Goal: Find contact information: Find contact information

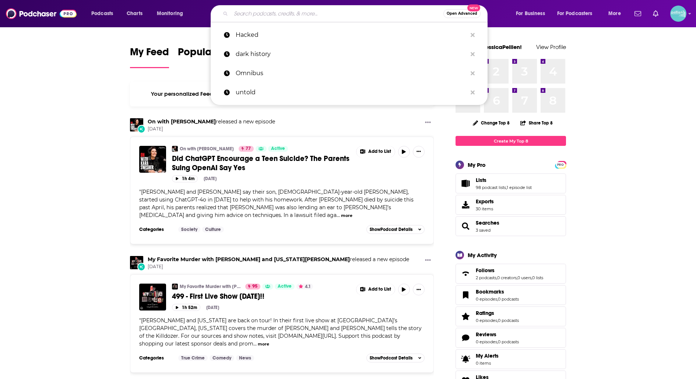
click at [353, 13] on input "Search podcasts, credits, & more..." at bounding box center [337, 14] width 212 height 12
paste input "Academic and the Activist"
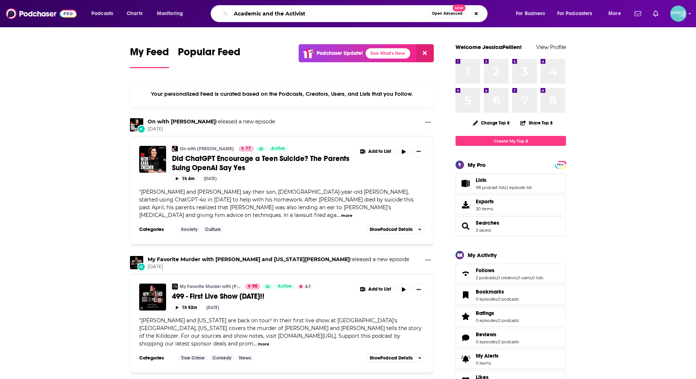
type input "Academic and the Activist"
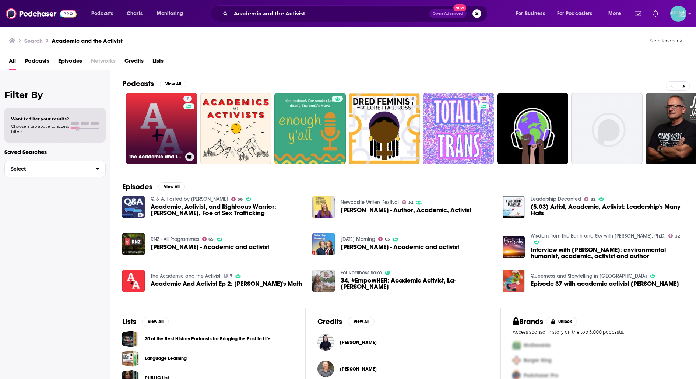
click at [163, 121] on link "7 The Academic and the Activist" at bounding box center [161, 128] width 71 height 71
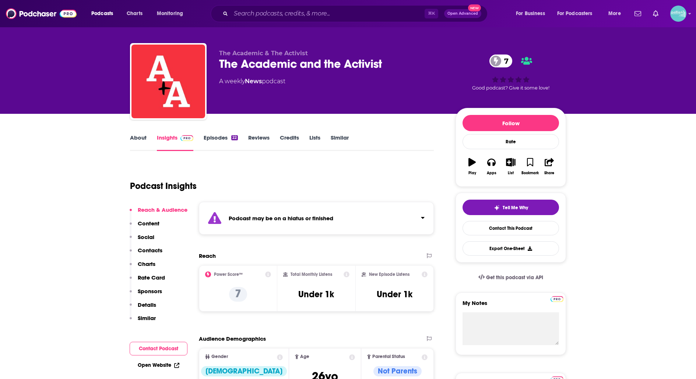
scroll to position [6, 0]
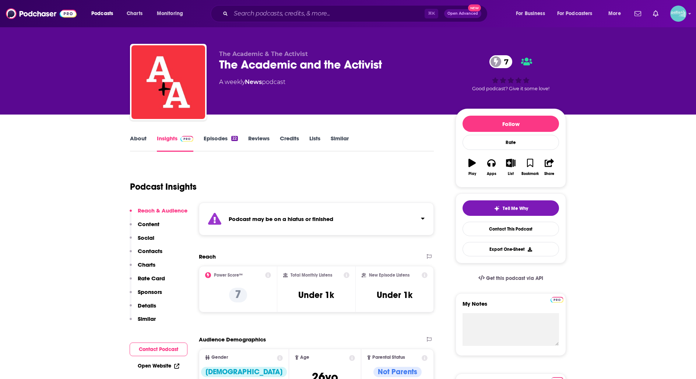
click at [145, 143] on link "About" at bounding box center [138, 143] width 17 height 17
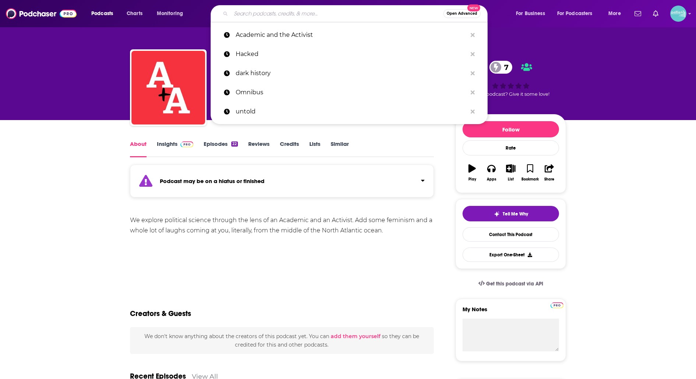
click at [356, 13] on input "Search podcasts, credits, & more..." at bounding box center [337, 14] width 212 height 12
paste input "Barstool Politics"
type input "Barstool Politics"
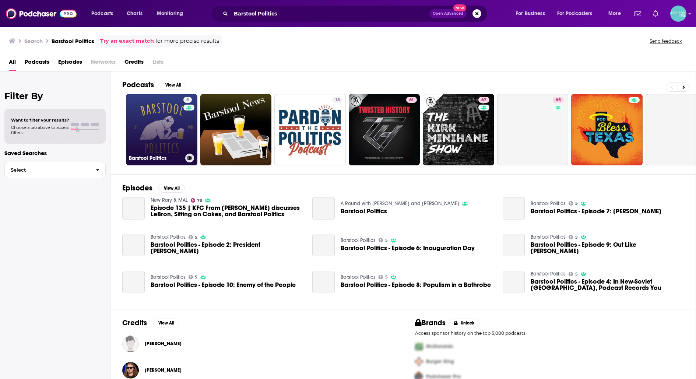
click at [177, 133] on link "5 Barstool Politics" at bounding box center [161, 129] width 71 height 71
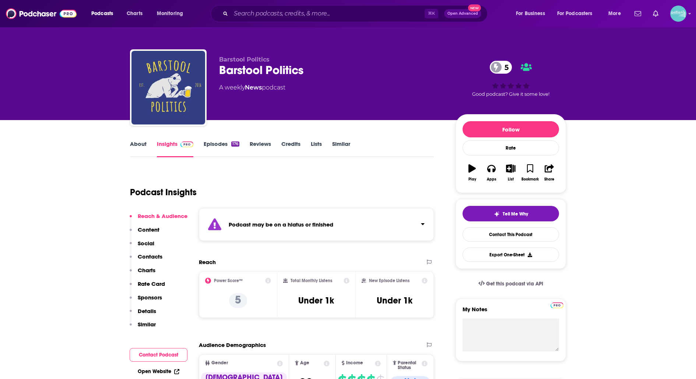
click at [249, 21] on div "⌘ K Open Advanced New" at bounding box center [349, 13] width 277 height 17
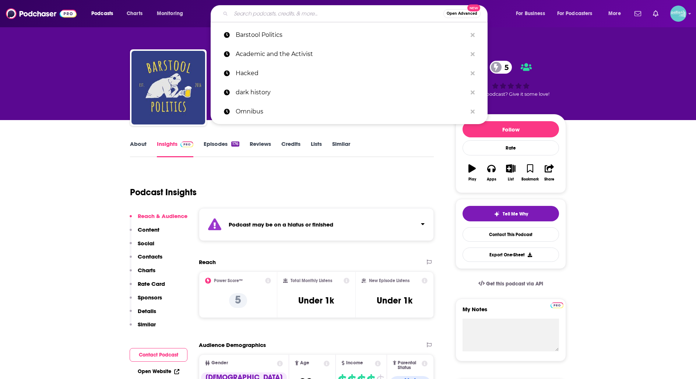
click at [249, 13] on input "Search podcasts, credits, & more..." at bounding box center [337, 14] width 212 height 12
paste input "Beyond Your News Feed: Understanding Contemporary Politics"
type input "Beyond Your News Feed: Understanding Contemporary Politics"
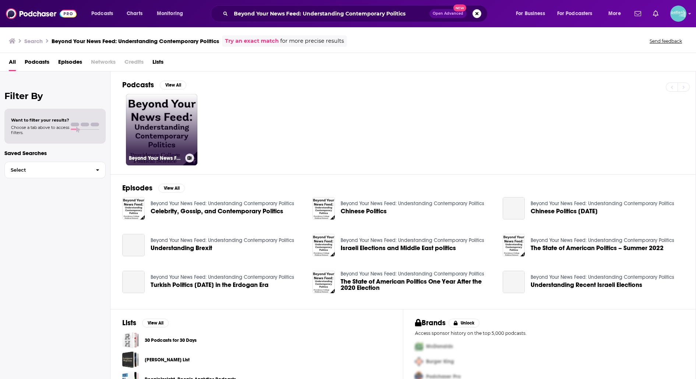
click at [166, 122] on link "Beyond Your News Feed: Understanding Contemporary Politics" at bounding box center [161, 129] width 71 height 71
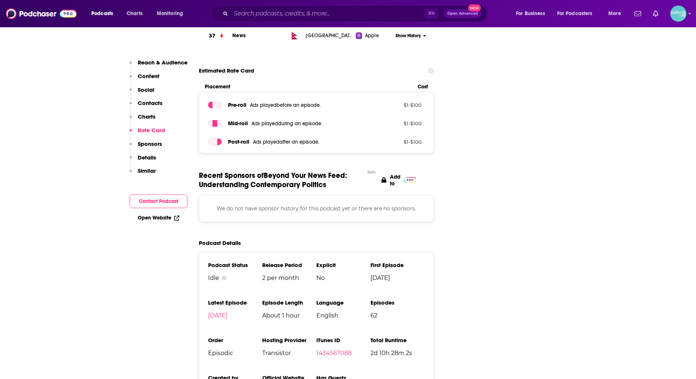
scroll to position [856, 0]
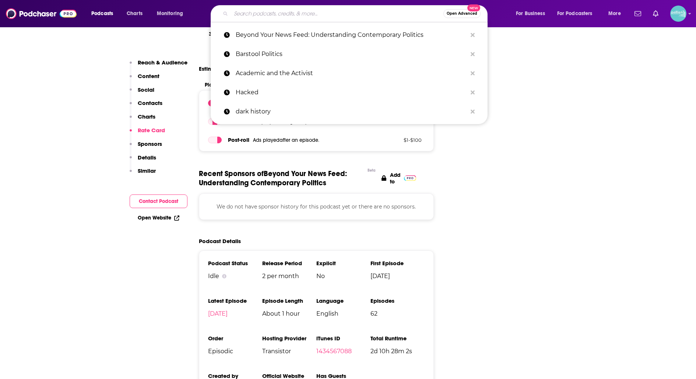
click at [305, 11] on input "Search podcasts, credits, & more..." at bounding box center [337, 14] width 212 height 12
paste input "Bombshell"
type input "Bombshell"
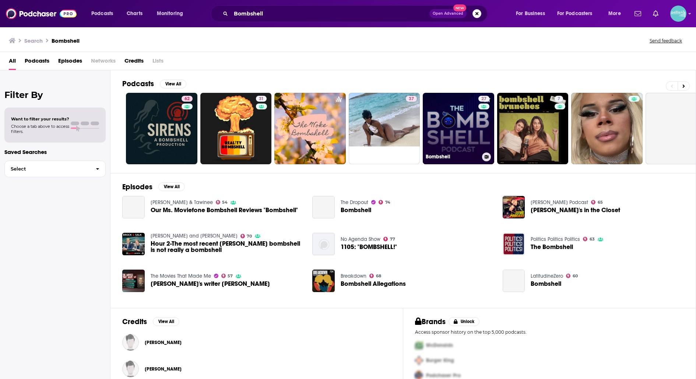
click at [448, 124] on link "27 Bombshell" at bounding box center [458, 128] width 71 height 71
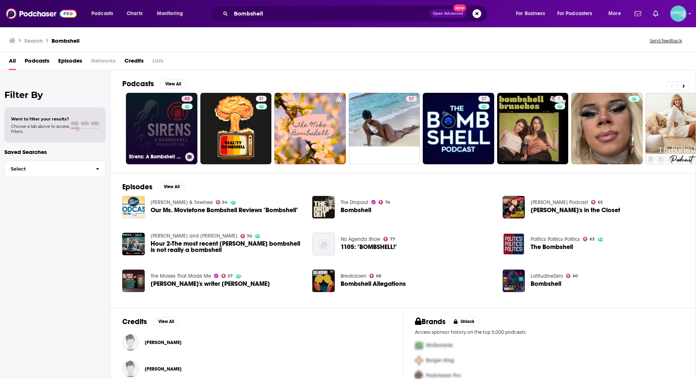
click at [152, 123] on link "62 Sirens: A Bombshell production" at bounding box center [161, 128] width 71 height 71
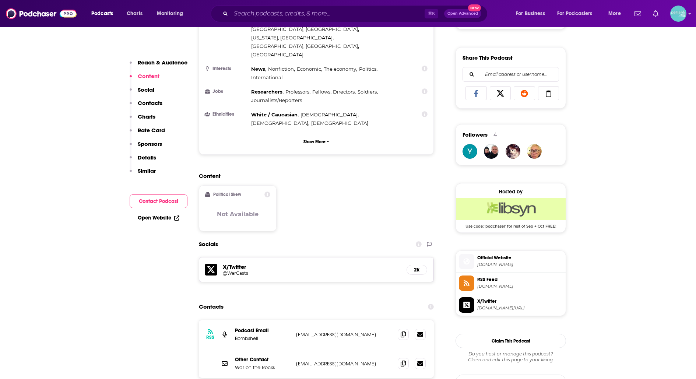
scroll to position [455, 0]
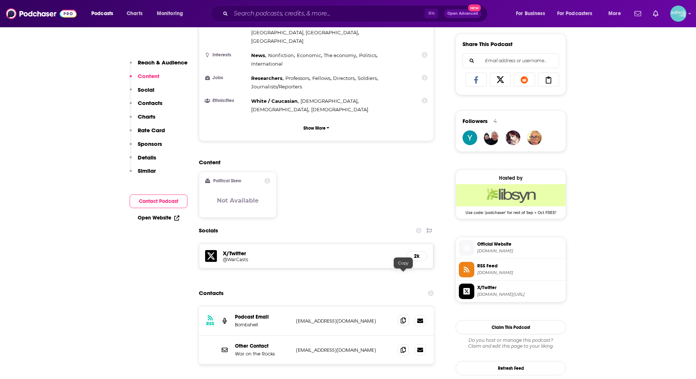
click at [404, 315] on span at bounding box center [402, 320] width 11 height 11
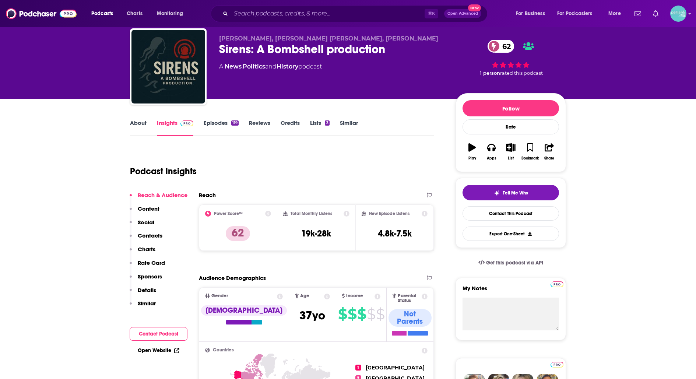
scroll to position [0, 0]
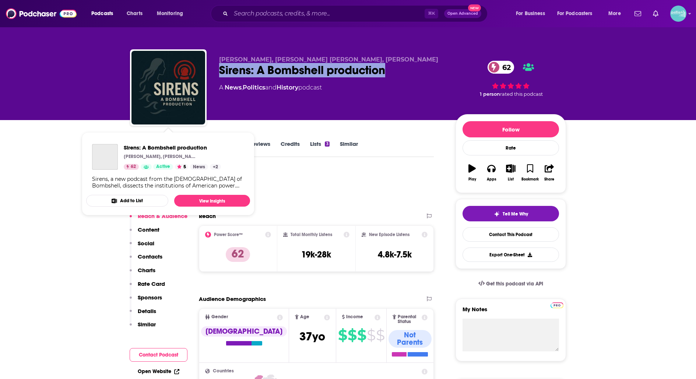
drag, startPoint x: 391, startPoint y: 72, endPoint x: 218, endPoint y: 68, distance: 173.4
click at [218, 68] on div "Loren DeJonge Schulman, Radha Iyengar Plumb, Erin Simpson Sirens: A Bombshell p…" at bounding box center [348, 88] width 436 height 79
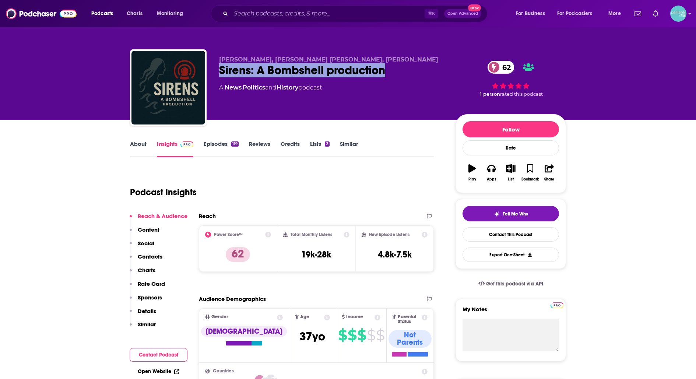
copy h2 "Sirens: A Bombshell production"
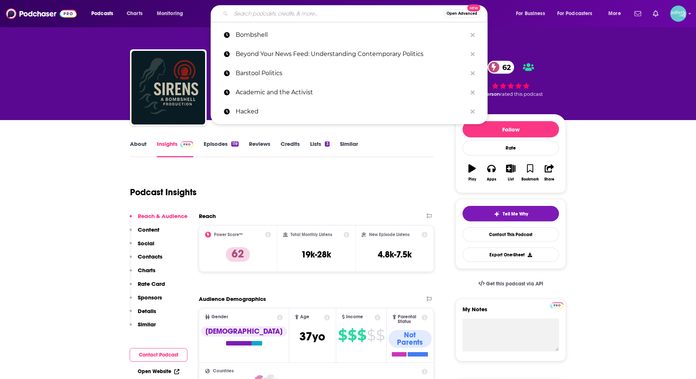
click at [336, 11] on input "Search podcasts, credits, & more..." at bounding box center [337, 14] width 212 height 12
paste input "Congress, Two Beers In"
type input "Congress, Two Beers In"
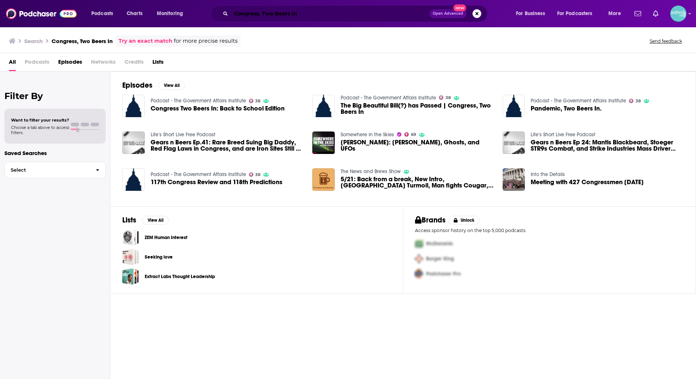
click at [260, 12] on input "Congress, Two Beers In" at bounding box center [330, 14] width 198 height 12
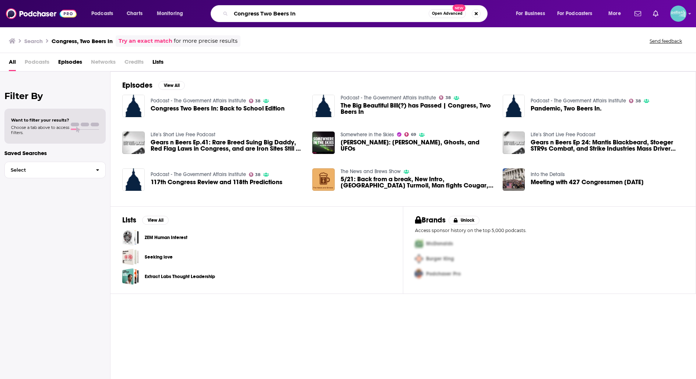
type input "Congress Two Beers In"
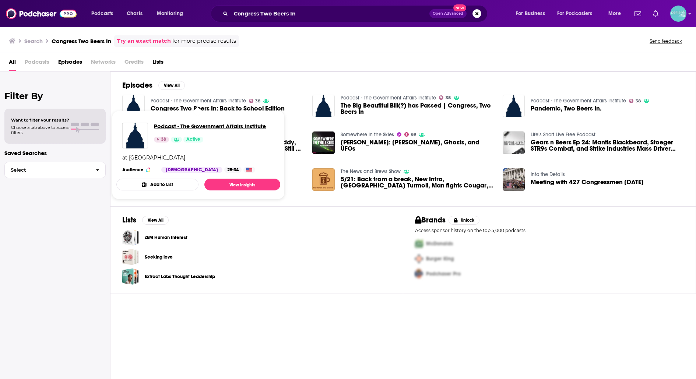
click at [199, 124] on span "Podcast - The Government Affairs Institute" at bounding box center [210, 126] width 112 height 7
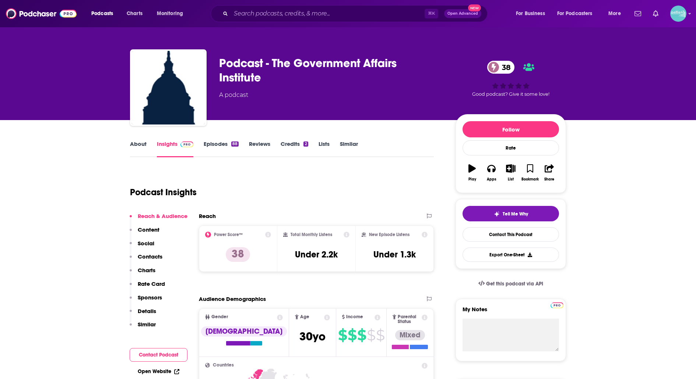
click at [216, 144] on link "Episodes 88" at bounding box center [221, 148] width 35 height 17
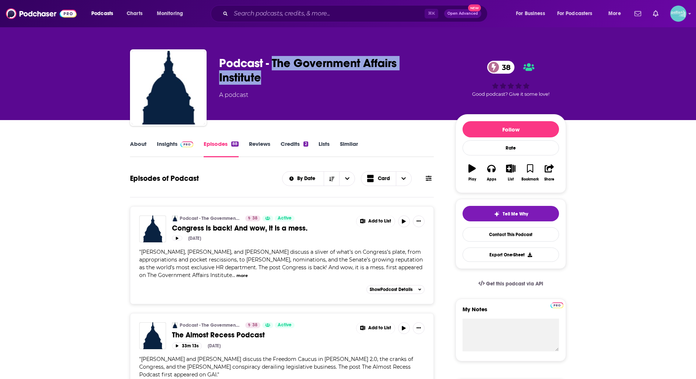
drag, startPoint x: 301, startPoint y: 80, endPoint x: 273, endPoint y: 65, distance: 32.4
click at [273, 65] on div "Podcast - The Government Affairs Institute 38" at bounding box center [331, 70] width 225 height 29
copy h2 "The Government Affairs Institute"
click at [506, 234] on link "Contact This Podcast" at bounding box center [510, 234] width 96 height 14
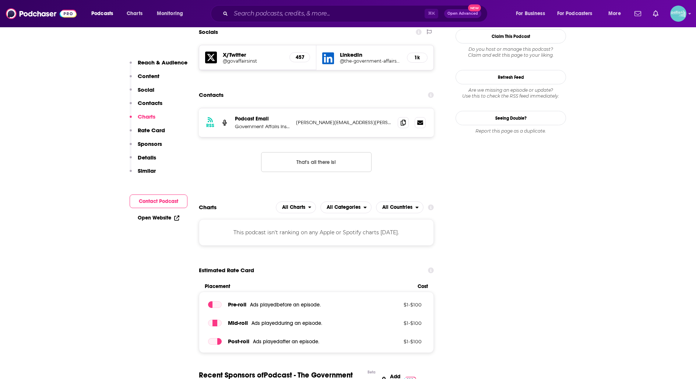
scroll to position [641, 0]
click at [400, 120] on icon at bounding box center [402, 123] width 5 height 6
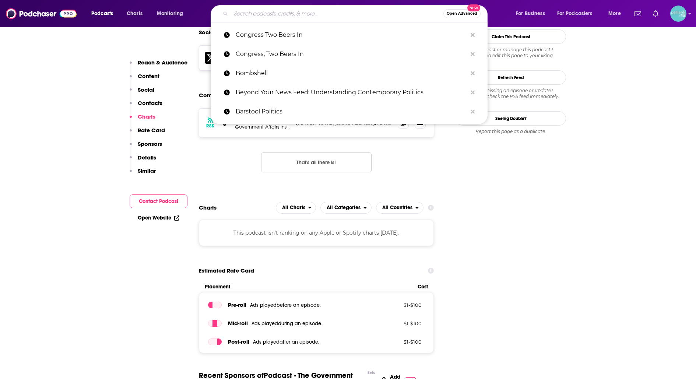
click at [297, 8] on input "Search podcasts, credits, & more..." at bounding box center [337, 14] width 212 height 12
paste input "Democracy Paradox"
type input "Democracy Paradox"
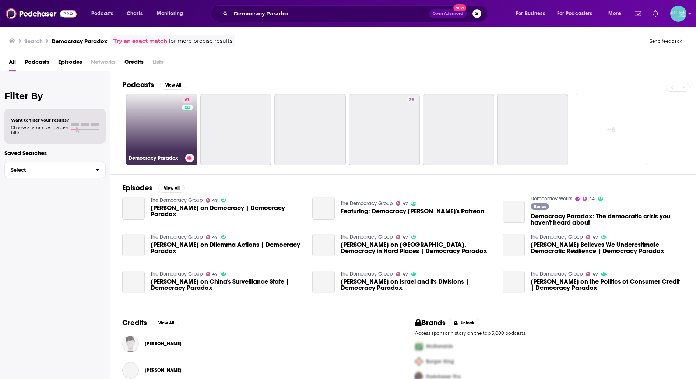
click at [160, 129] on link "61 Democracy Paradox" at bounding box center [161, 129] width 71 height 71
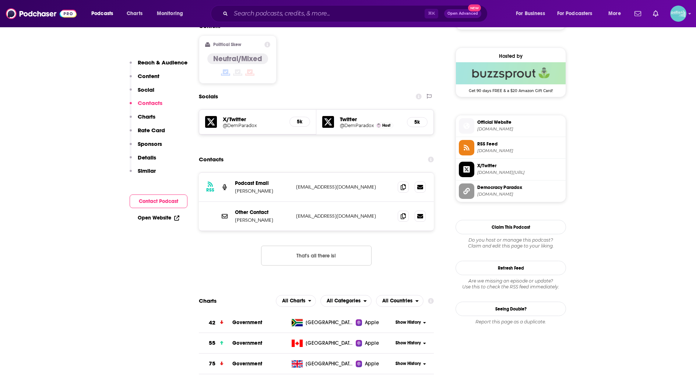
scroll to position [578, 0]
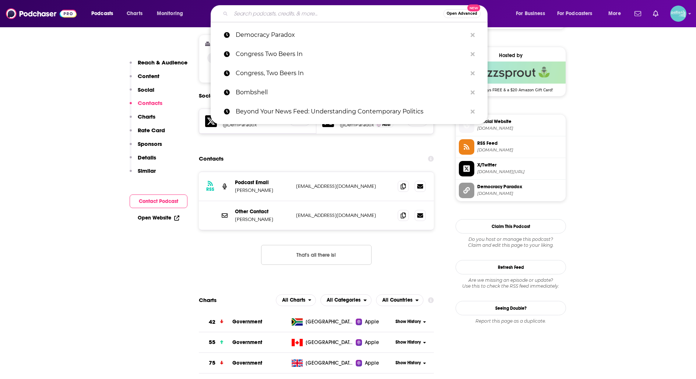
click at [271, 20] on div "Open Advanced New" at bounding box center [349, 13] width 277 height 17
paste input "Democracy Works Podcast"
type input "Democracy Works Podcast"
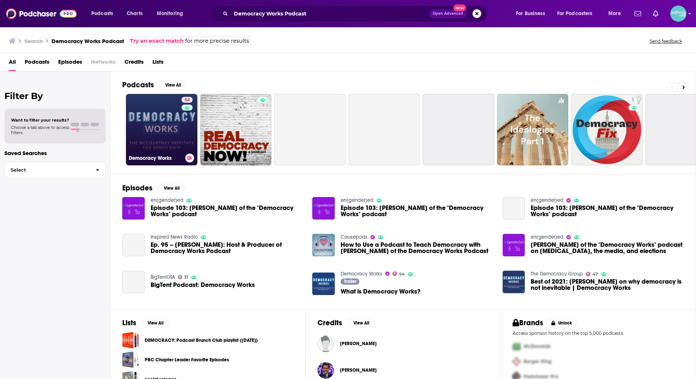
click at [157, 125] on link "54 Democracy Works" at bounding box center [161, 129] width 71 height 71
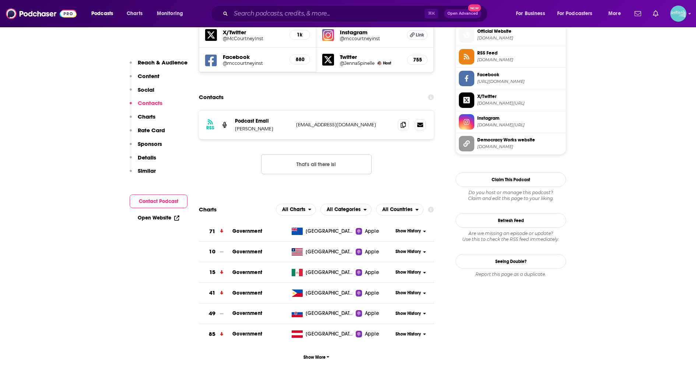
scroll to position [675, 0]
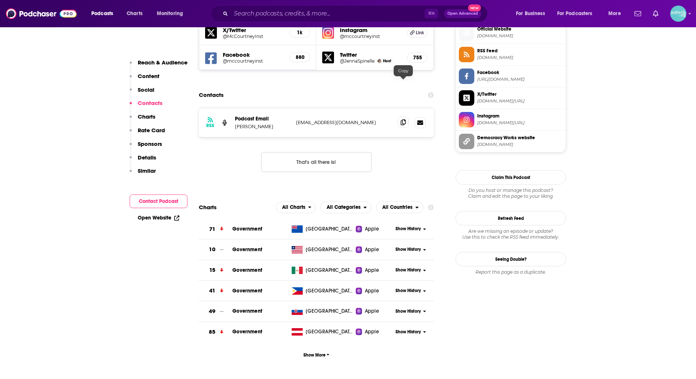
click at [404, 119] on icon at bounding box center [402, 122] width 5 height 6
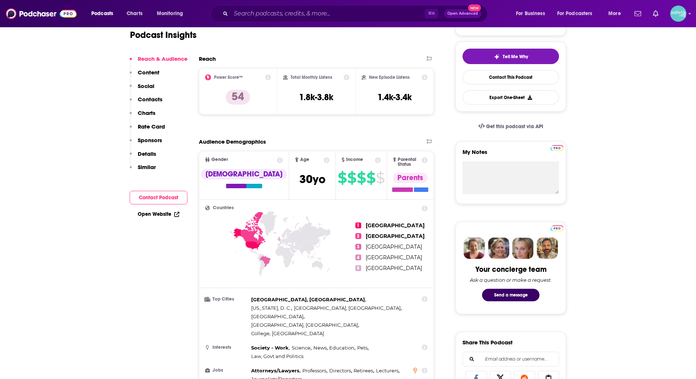
scroll to position [0, 0]
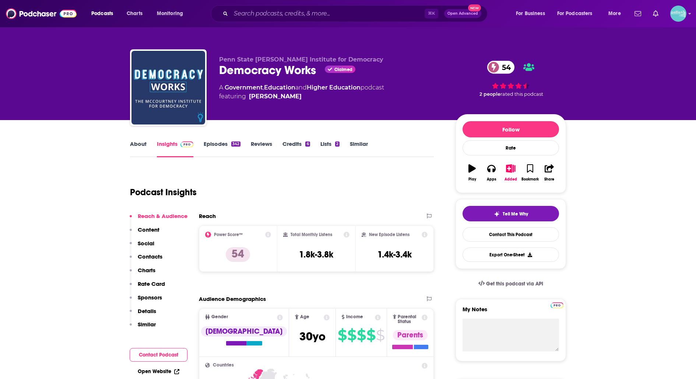
click at [384, 21] on div "⌘ K Open Advanced New" at bounding box center [349, 13] width 277 height 17
click at [381, 15] on input "Search podcasts, credits, & more..." at bounding box center [328, 14] width 194 height 12
paste input "Election Shock Therapy"
type input "Election Shock Therapy"
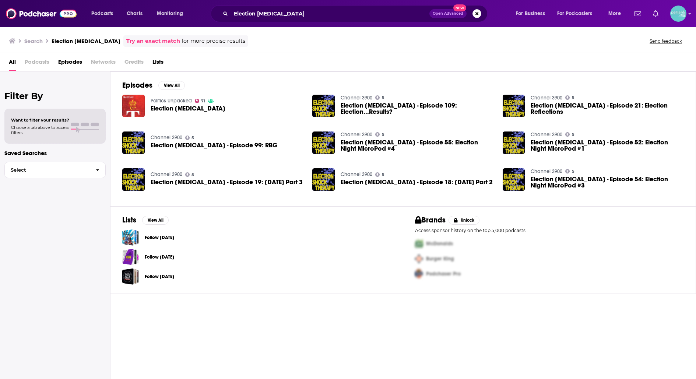
click at [173, 144] on span "Election Shock Therapy - Episode 99: RBG" at bounding box center [214, 145] width 127 height 6
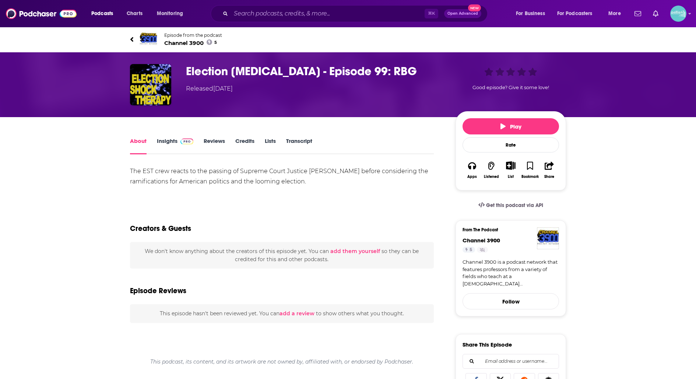
click at [134, 38] on link "Episode from the podcast Channel 3900 5" at bounding box center [348, 40] width 436 height 18
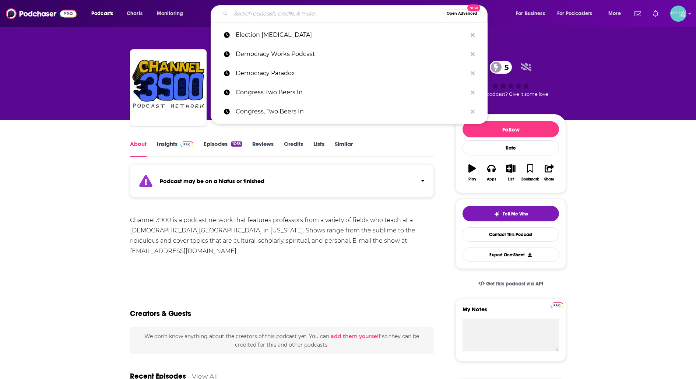
click at [251, 11] on input "Search podcasts, credits, & more..." at bounding box center [337, 14] width 212 height 12
paste input "Election Shock Therapy"
type input "Election Shock Therapy"
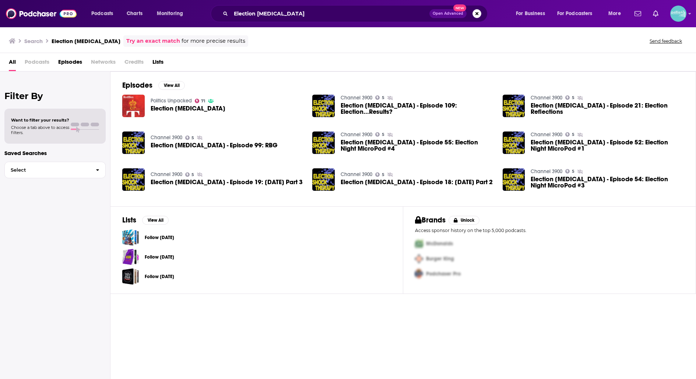
click at [83, 38] on h3 "Election Shock Therapy" at bounding box center [86, 41] width 69 height 7
click at [305, 15] on input "Election Shock Therapy" at bounding box center [330, 14] width 198 height 12
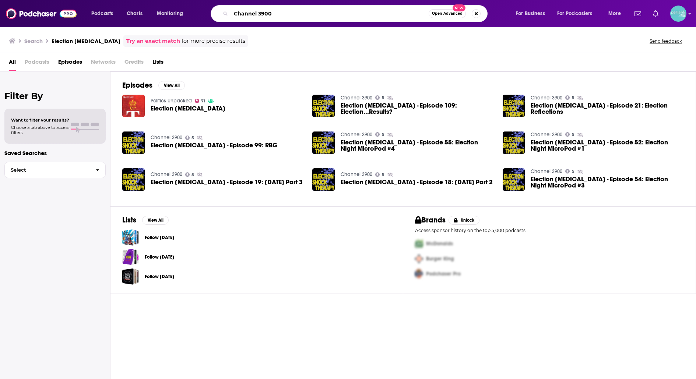
type input "Channel 3900"
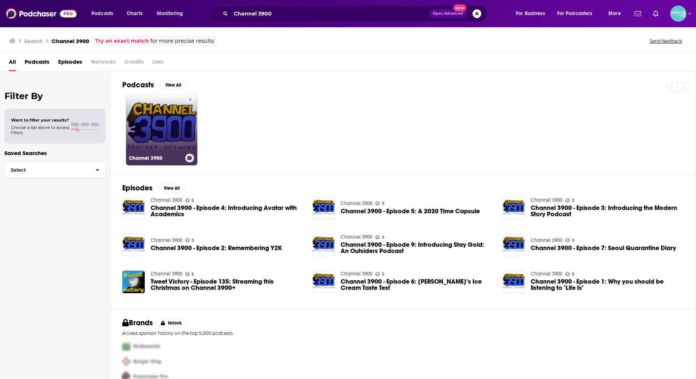
click at [150, 121] on link "5 Channel 3900" at bounding box center [161, 129] width 71 height 71
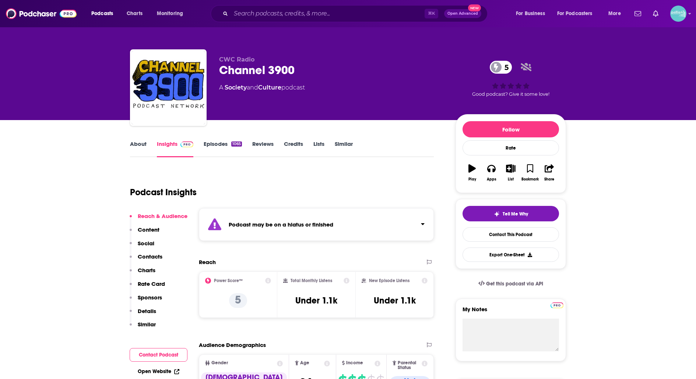
click at [132, 145] on link "About" at bounding box center [138, 148] width 17 height 17
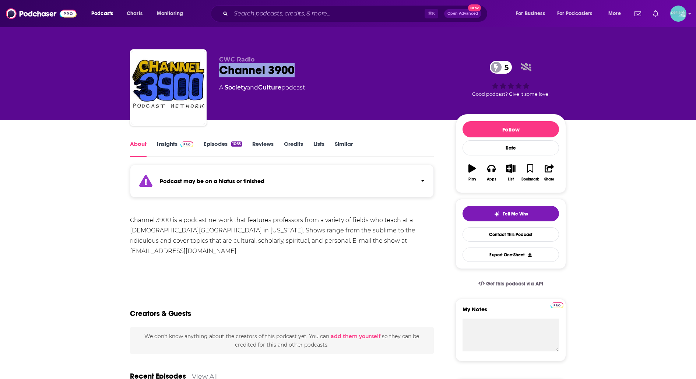
drag, startPoint x: 309, startPoint y: 70, endPoint x: 221, endPoint y: 70, distance: 88.0
click at [221, 70] on div "Channel 3900 5" at bounding box center [331, 70] width 225 height 14
copy h1 "Channel 3900"
click at [471, 234] on link "Contact This Podcast" at bounding box center [510, 234] width 96 height 14
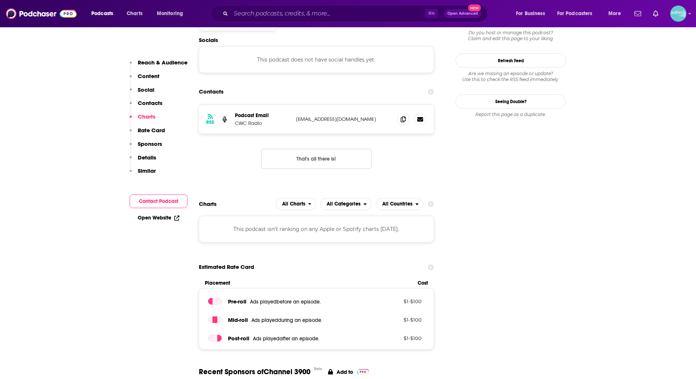
scroll to position [676, 0]
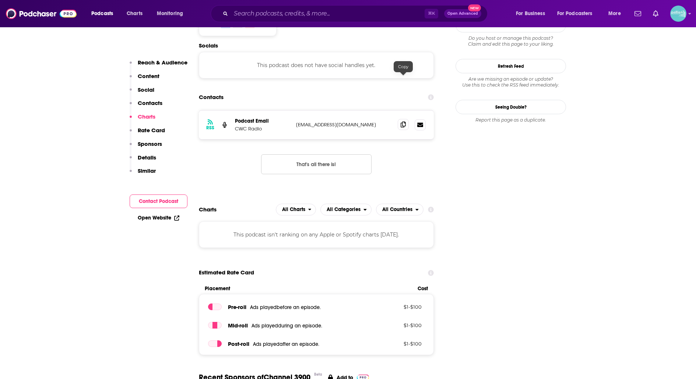
click at [405, 119] on span at bounding box center [402, 124] width 11 height 11
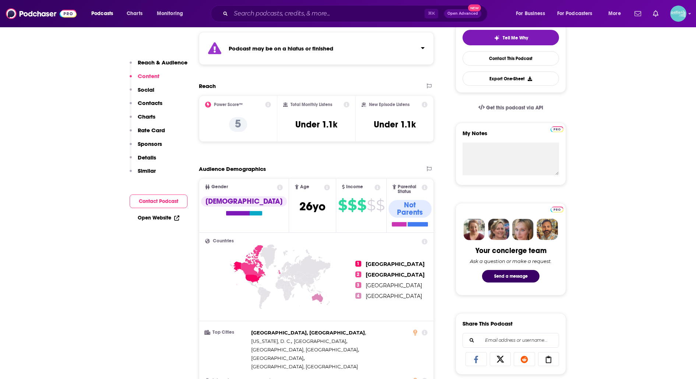
scroll to position [0, 0]
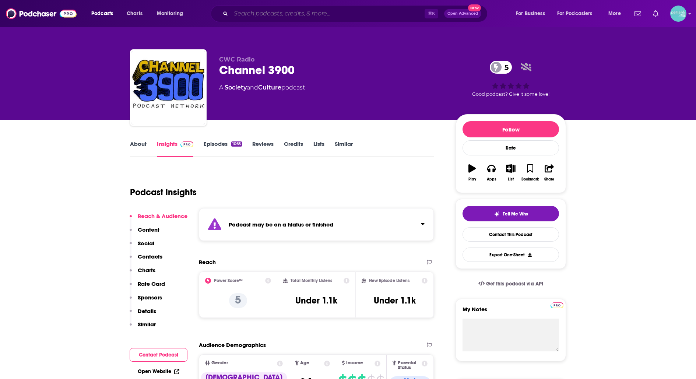
click at [353, 12] on input "Search podcasts, credits, & more..." at bounding box center [328, 14] width 194 height 12
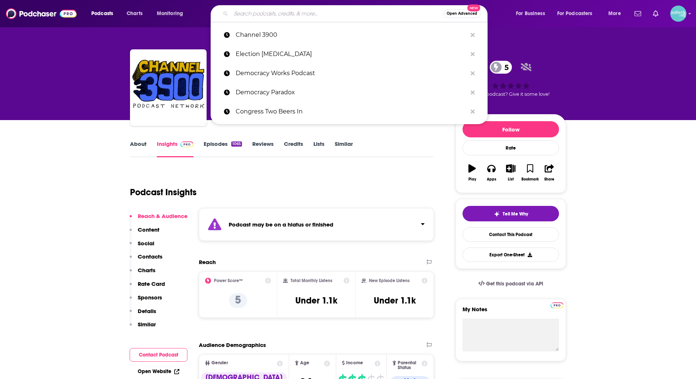
paste input "ROCKING OUR PRIORS"
type input "ROCKING OUR PRIORS"
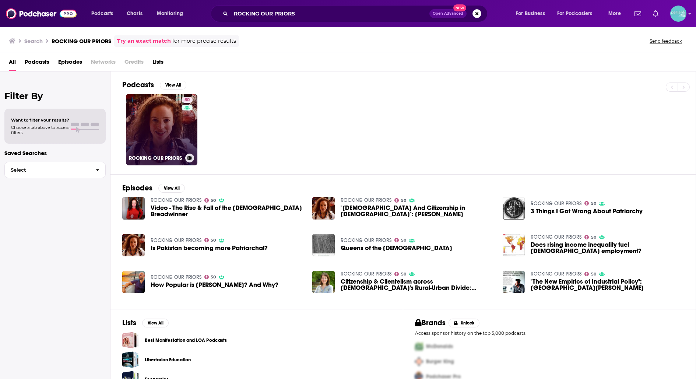
click at [165, 130] on link "50 ROCKING OUR PRIORS" at bounding box center [161, 129] width 71 height 71
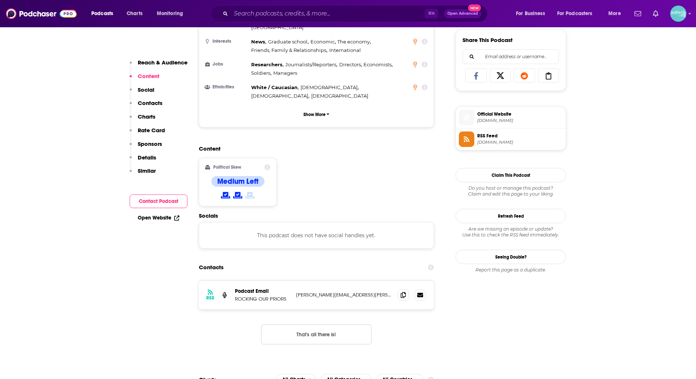
scroll to position [460, 0]
click at [400, 290] on icon at bounding box center [402, 293] width 5 height 6
click at [312, 15] on input "Search podcasts, credits, & more..." at bounding box center [328, 14] width 194 height 12
paste input "GovLove"
type input "GovLove"
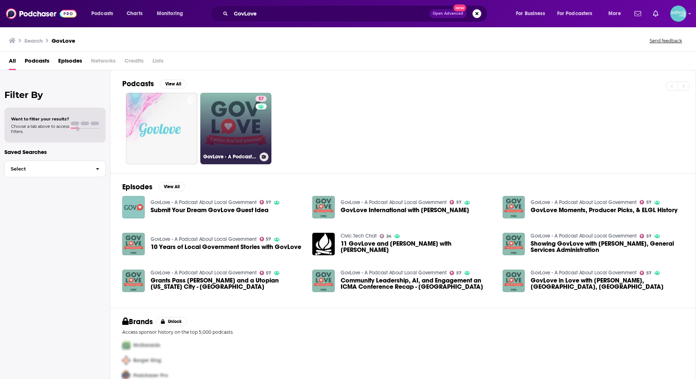
click at [225, 127] on link "57 GovLove - A Podcast About Local Government" at bounding box center [235, 128] width 71 height 71
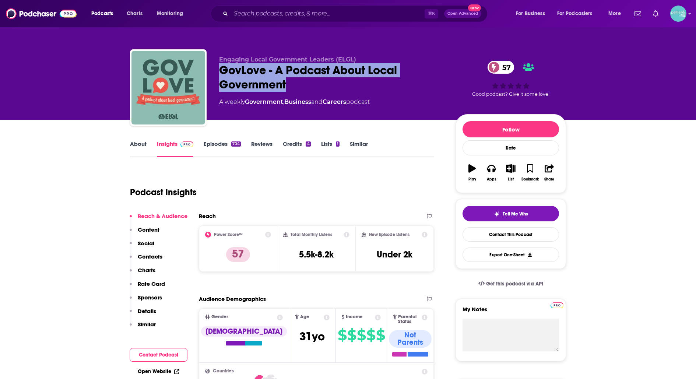
drag, startPoint x: 296, startPoint y: 81, endPoint x: 220, endPoint y: 76, distance: 75.6
click at [220, 76] on div "GovLove - A Podcast About Local Government 57" at bounding box center [331, 77] width 225 height 29
copy h2 "GovLove - A Podcast About Local Government"
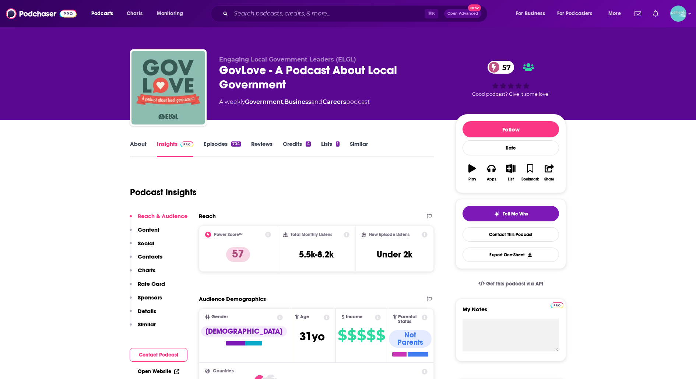
click at [464, 227] on div "Tell Me Why Contact This Podcast Export One-Sheet" at bounding box center [510, 234] width 96 height 56
click at [466, 229] on link "Contact This Podcast" at bounding box center [510, 234] width 96 height 14
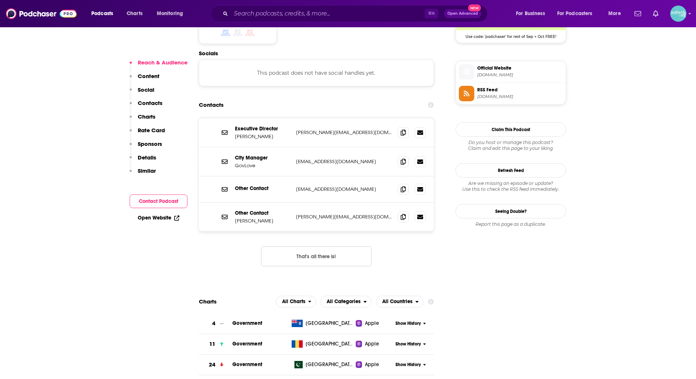
scroll to position [630, 0]
click at [399, 127] on span at bounding box center [402, 132] width 11 height 11
click at [370, 4] on div "Podcasts Charts Monitoring ⌘ K Open Advanced New For Business For Podcasters Mo…" at bounding box center [348, 13] width 696 height 27
click at [370, 14] on input "Search podcasts, credits, & more..." at bounding box center [328, 14] width 194 height 12
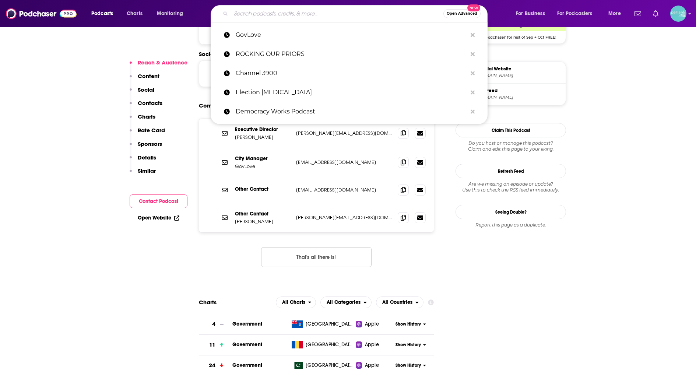
paste input "International Power Hour"
type input "International Power Hour"
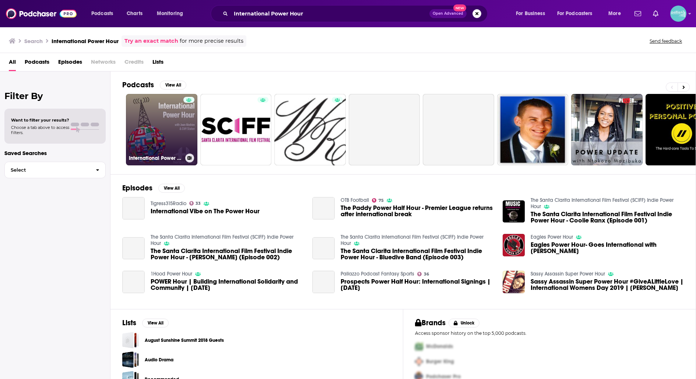
click at [172, 126] on link "International Power Hour" at bounding box center [161, 129] width 71 height 71
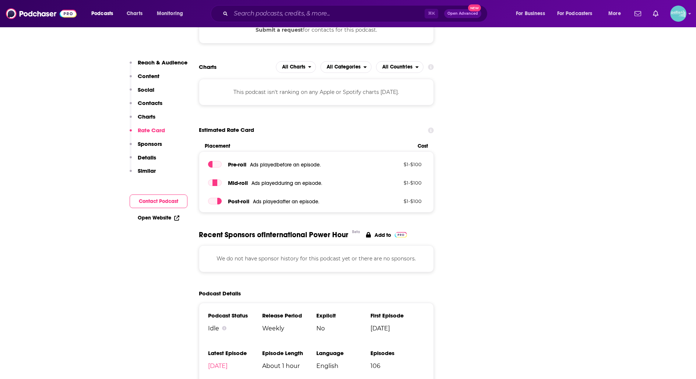
scroll to position [770, 0]
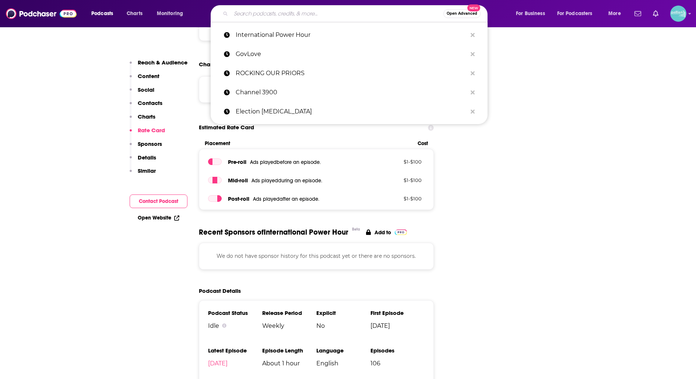
click at [390, 18] on input "Search podcasts, credits, & more..." at bounding box center [337, 14] width 212 height 12
paste input "New Books in Political Science"
type input "New Books in Political Science"
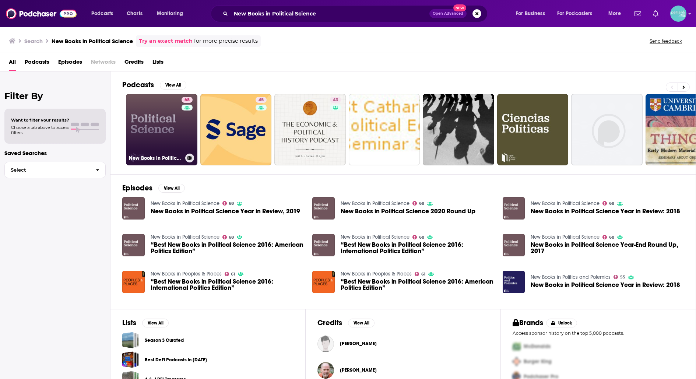
click at [171, 131] on link "68 New Books in Political Science" at bounding box center [161, 129] width 71 height 71
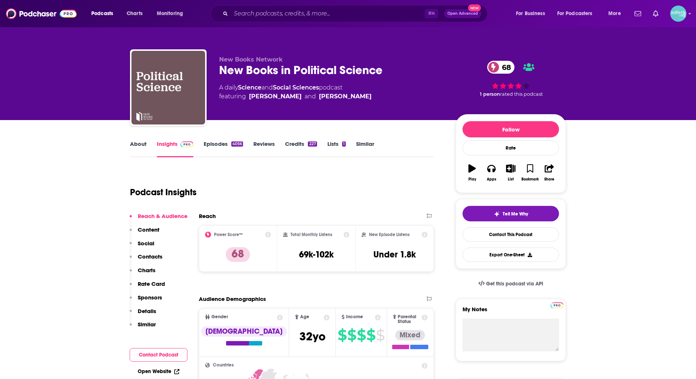
click at [463, 228] on div "Tell Me Why Contact This Podcast Export One-Sheet" at bounding box center [510, 234] width 96 height 56
drag, startPoint x: 388, startPoint y: 75, endPoint x: 220, endPoint y: 71, distance: 168.2
click at [220, 71] on div "New Books in Political Science 68" at bounding box center [331, 70] width 225 height 14
copy h2 "New Books in Political Science"
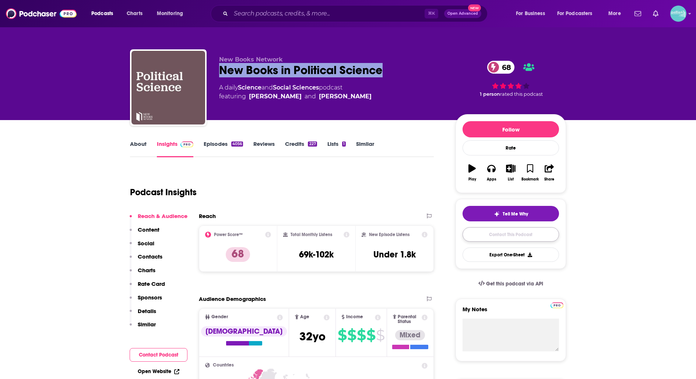
click at [483, 237] on link "Contact This Podcast" at bounding box center [510, 234] width 96 height 14
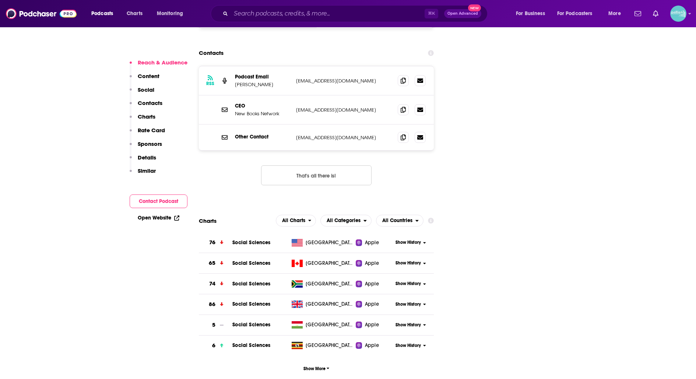
scroll to position [771, 0]
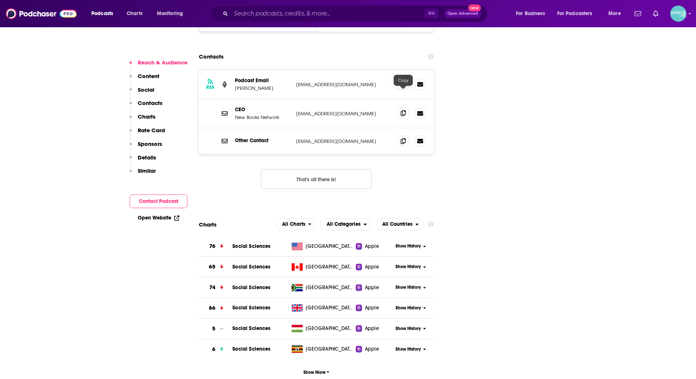
click at [399, 107] on span at bounding box center [402, 112] width 11 height 11
click at [379, 18] on input "Search podcasts, credits, & more..." at bounding box center [328, 14] width 194 height 12
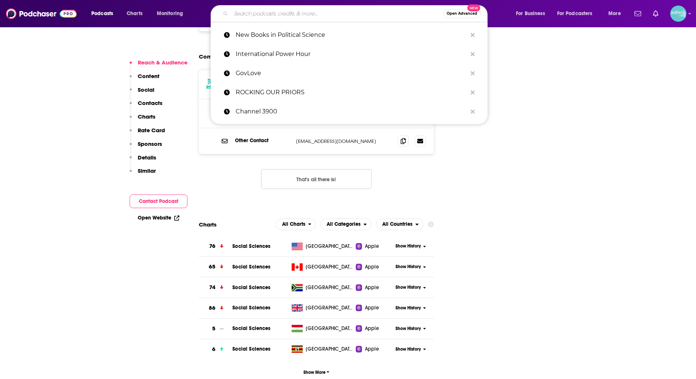
paste input "No Jargon Podcast"
type input "No Jargon Podcast"
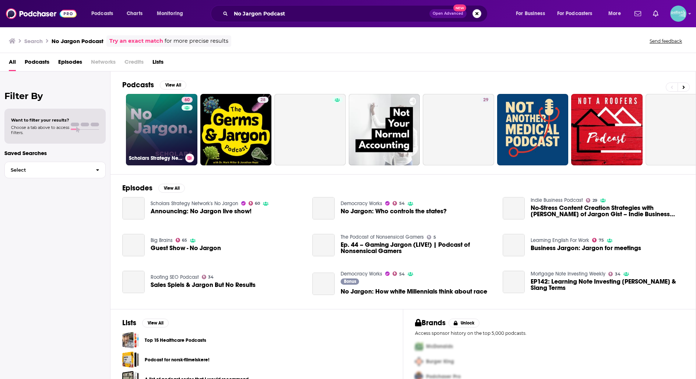
click at [164, 110] on link "60 Scholars Strategy Network's No Jargon" at bounding box center [161, 129] width 71 height 71
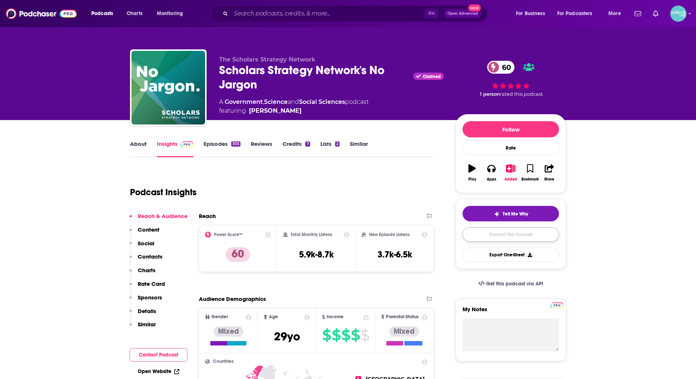
click at [486, 238] on link "Contact This Podcast" at bounding box center [510, 234] width 96 height 14
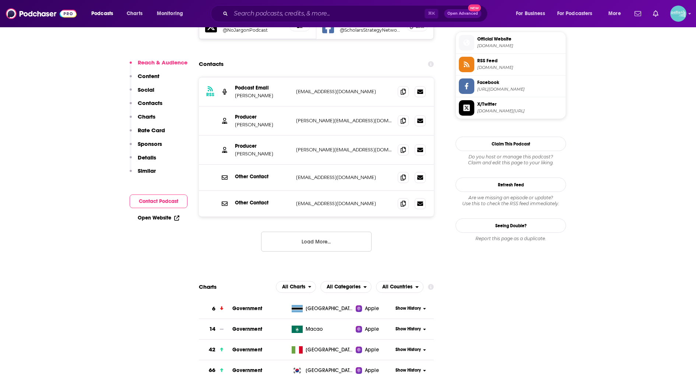
scroll to position [658, 0]
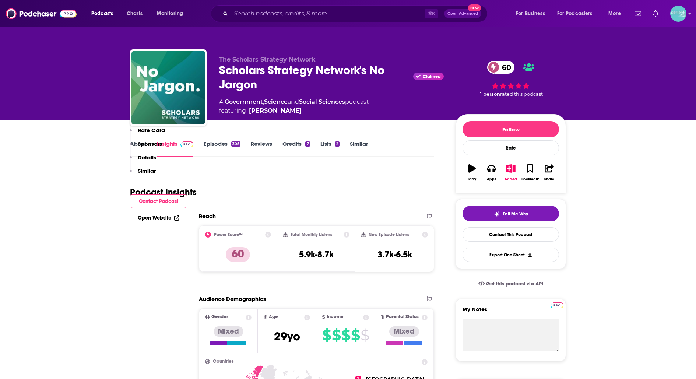
scroll to position [658, 0]
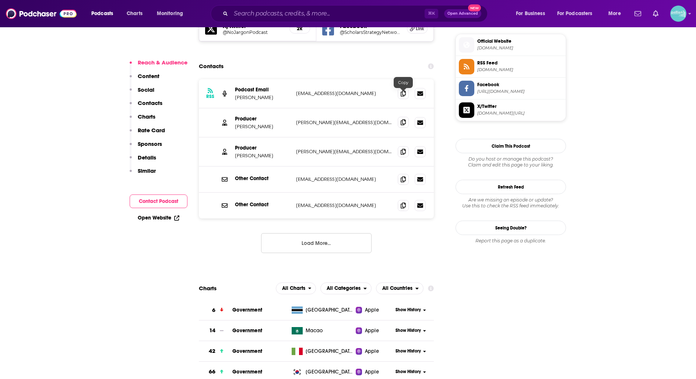
click at [404, 119] on icon at bounding box center [402, 122] width 5 height 6
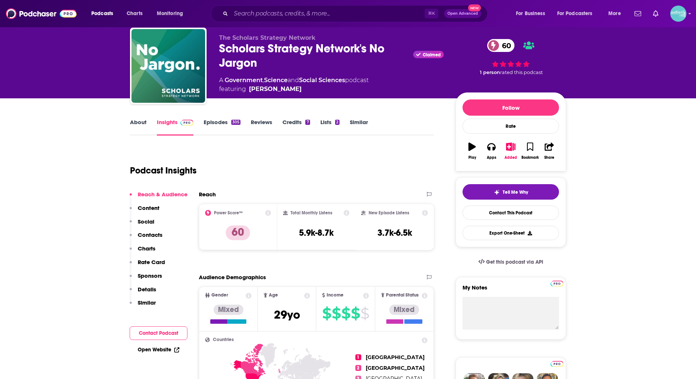
scroll to position [17, 0]
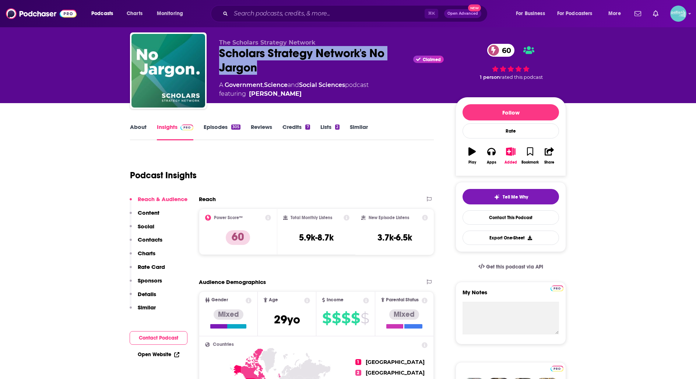
drag, startPoint x: 262, startPoint y: 63, endPoint x: 214, endPoint y: 53, distance: 48.7
click at [214, 53] on div "The Scholars Strategy Network Scholars Strategy Network's No Jargon Claimed 60 …" at bounding box center [348, 71] width 436 height 79
copy h2 "Scholars Strategy Network's No Jargon"
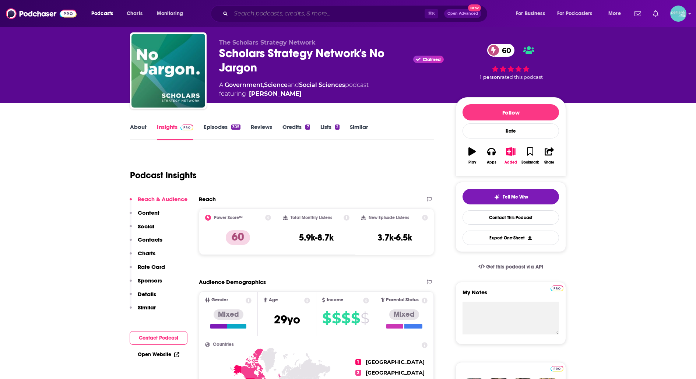
click at [395, 15] on input "Search podcasts, credits, & more..." at bounding box center [328, 14] width 194 height 12
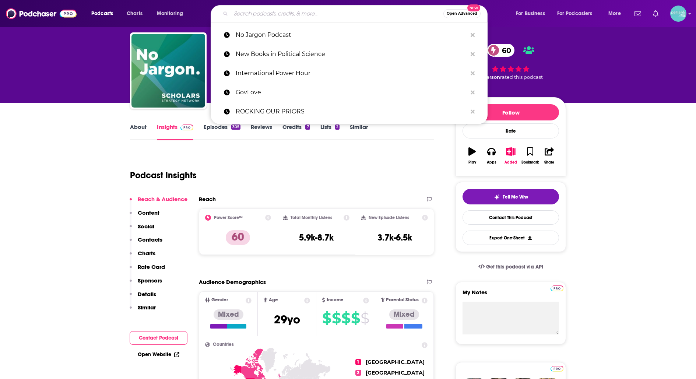
paste input "P.S. You’re Interesting"
type input "P.S. You’re Interesting"
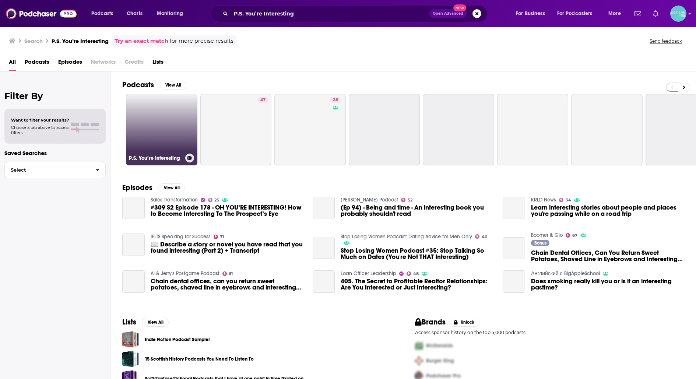
click at [148, 106] on link "P.S. You’re Interesting" at bounding box center [161, 129] width 71 height 71
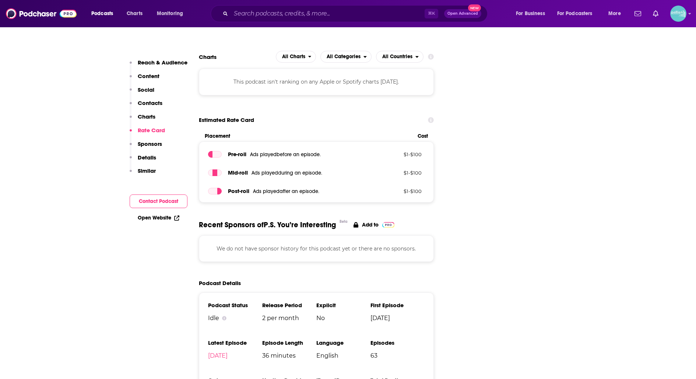
scroll to position [845, 0]
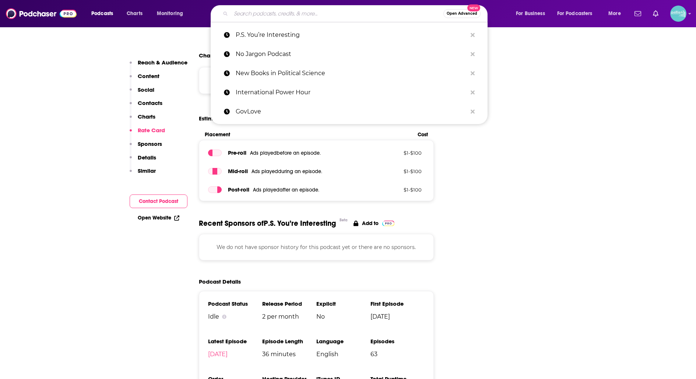
click at [347, 10] on input "Search podcasts, credits, & more..." at bounding box center [337, 14] width 212 height 12
paste input "Party Politics"
type input "Party Politics"
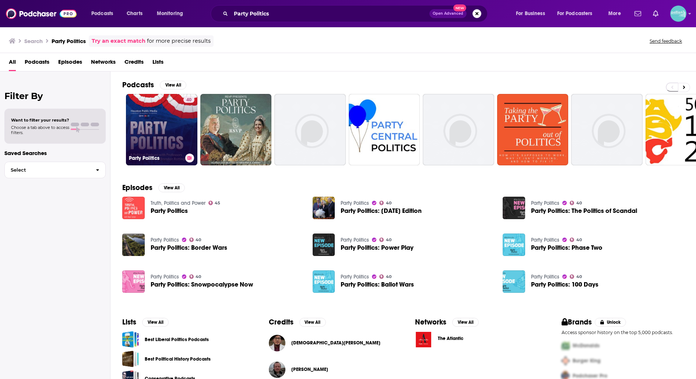
click at [169, 111] on link "40 Party Politics" at bounding box center [161, 129] width 71 height 71
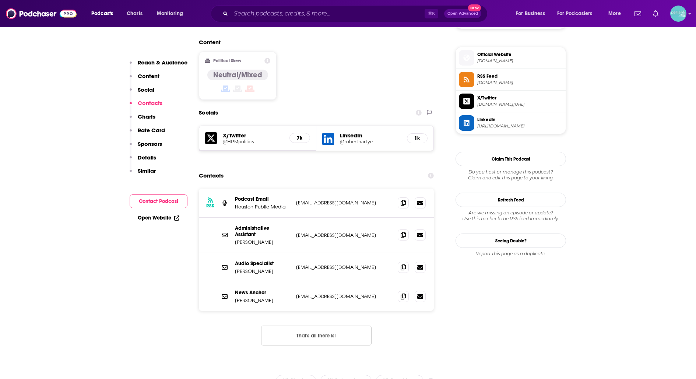
scroll to position [578, 0]
click at [400, 290] on span at bounding box center [402, 295] width 11 height 11
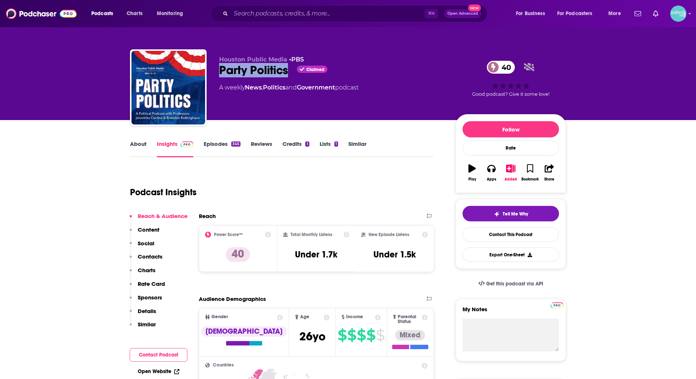
drag, startPoint x: 287, startPoint y: 75, endPoint x: 220, endPoint y: 72, distance: 67.0
click at [220, 72] on div "Party Politics Claimed 40" at bounding box center [331, 70] width 225 height 14
copy h2 "Party Politics"
click at [278, 13] on input "Search podcasts, credits, & more..." at bounding box center [328, 14] width 194 height 12
paste input "Political Theory Review"
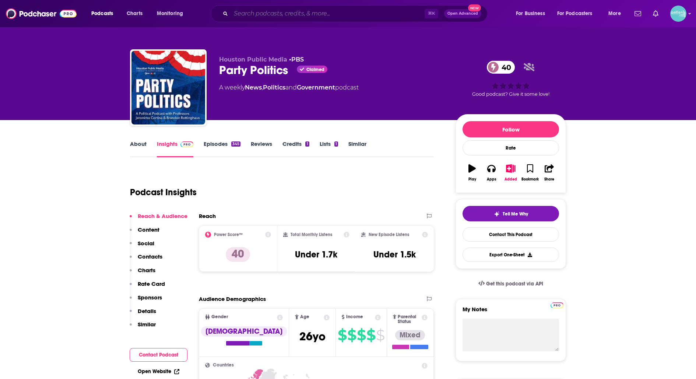
type input "Political Theory Review"
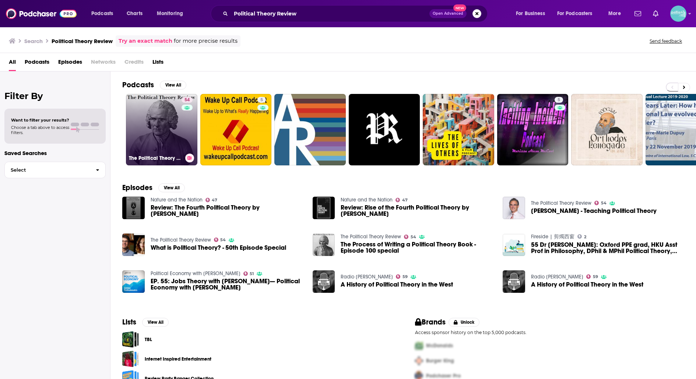
click at [155, 120] on link "54 The Political Theory Review" at bounding box center [161, 129] width 71 height 71
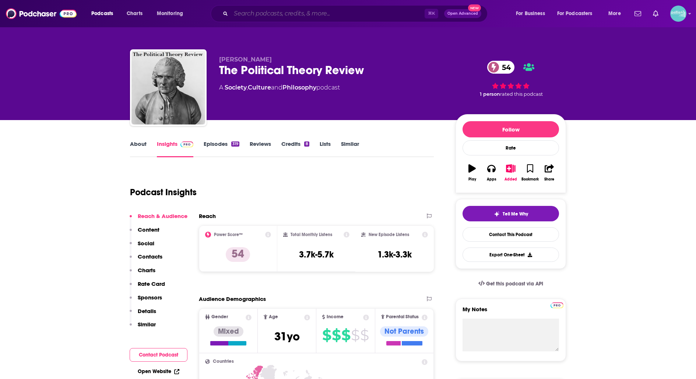
click at [356, 13] on input "Search podcasts, credits, & more..." at bounding box center [328, 14] width 194 height 12
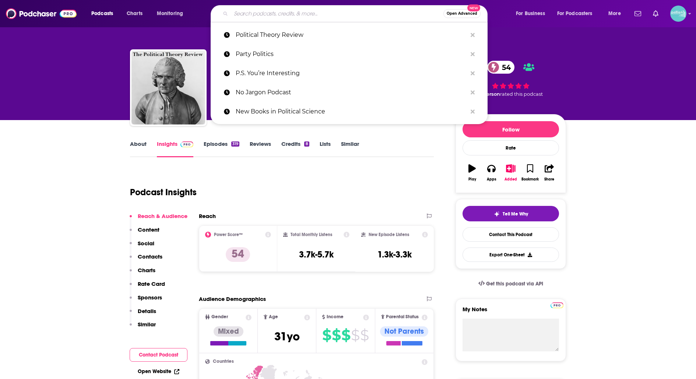
paste input "Politics Guys"
type input "Politics Guys"
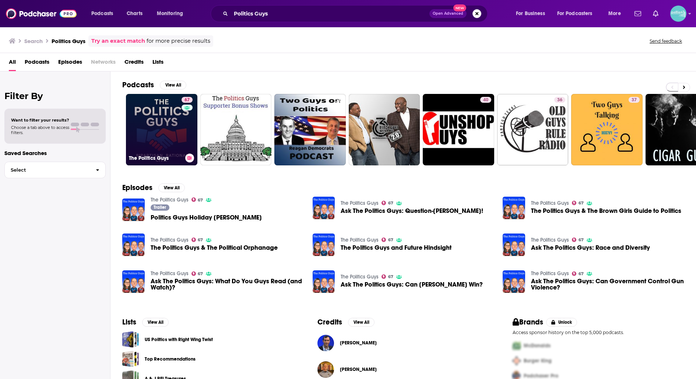
click at [149, 120] on link "67 The Politics Guys" at bounding box center [161, 129] width 71 height 71
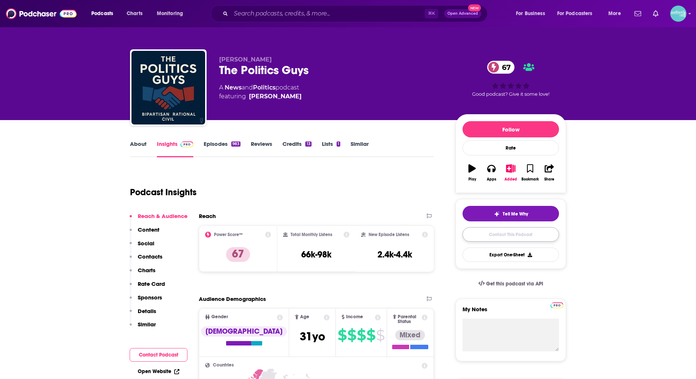
click at [466, 227] on link "Contact This Podcast" at bounding box center [510, 234] width 96 height 14
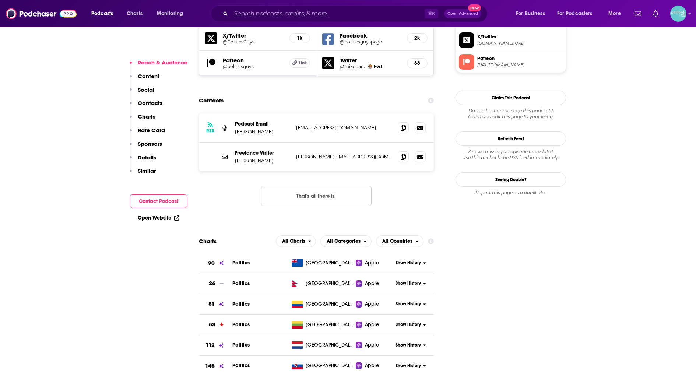
scroll to position [660, 0]
click at [400, 151] on span at bounding box center [402, 156] width 11 height 11
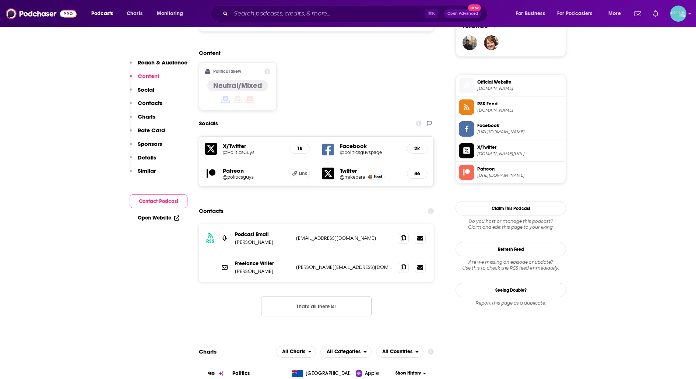
scroll to position [582, 0]
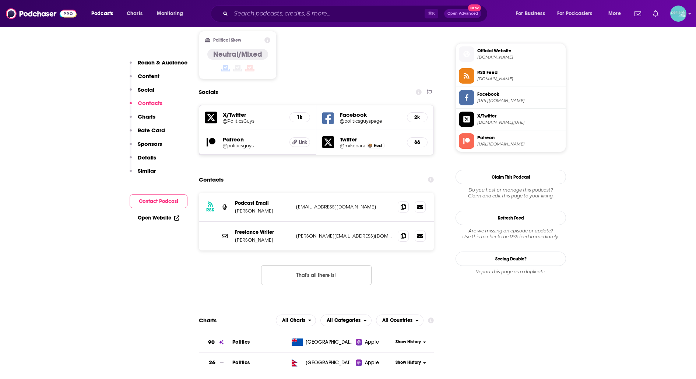
click at [335, 192] on div "RSS Podcast Email Michael Baranowski mikebaranowski@gmail.com mikebaranowski@gm…" at bounding box center [316, 206] width 235 height 29
click at [399, 201] on span at bounding box center [402, 206] width 11 height 11
drag, startPoint x: 283, startPoint y: 172, endPoint x: 254, endPoint y: 173, distance: 28.8
click at [254, 208] on p "Michael Baranowski" at bounding box center [262, 211] width 55 height 6
copy p "Baranowski"
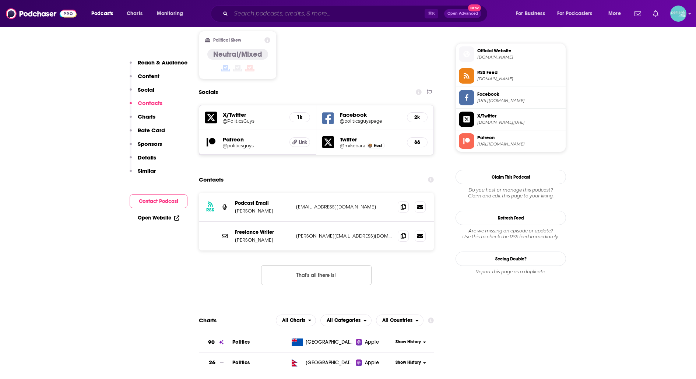
click at [384, 12] on input "Search podcasts, credits, & more..." at bounding box center [328, 14] width 194 height 12
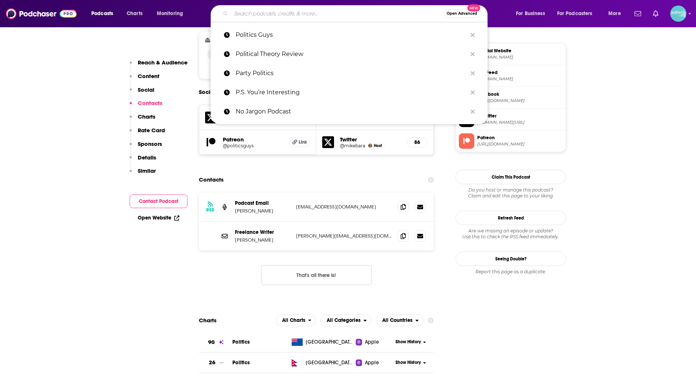
paste input "Rights Track"
type input "Rights Track"
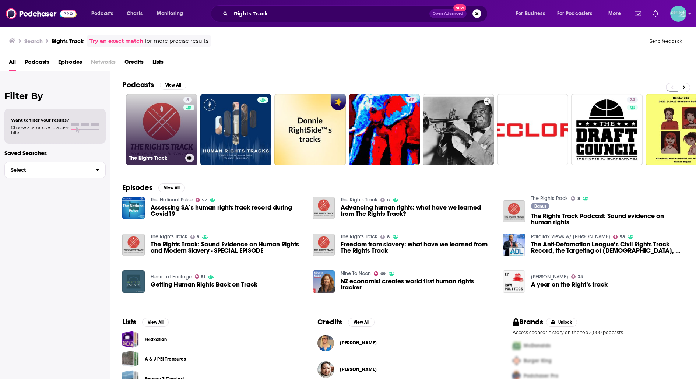
click at [157, 108] on link "8 The Rights Track" at bounding box center [161, 129] width 71 height 71
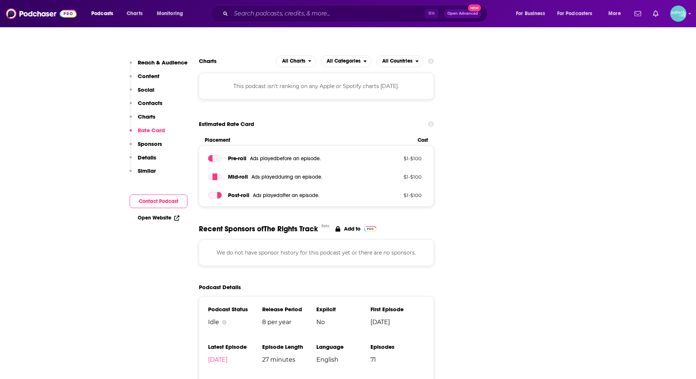
scroll to position [834, 0]
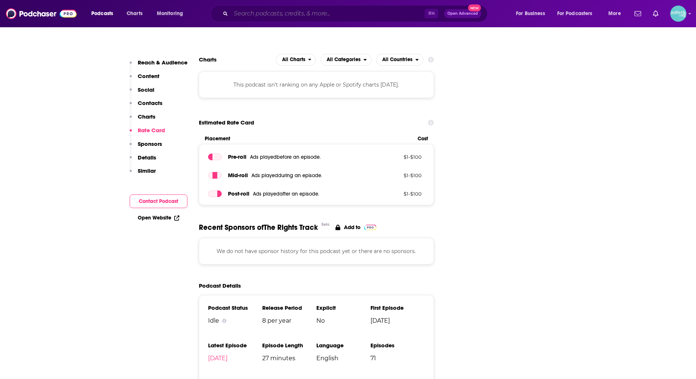
click at [306, 13] on input "Search podcasts, credits, & more..." at bounding box center [328, 14] width 194 height 12
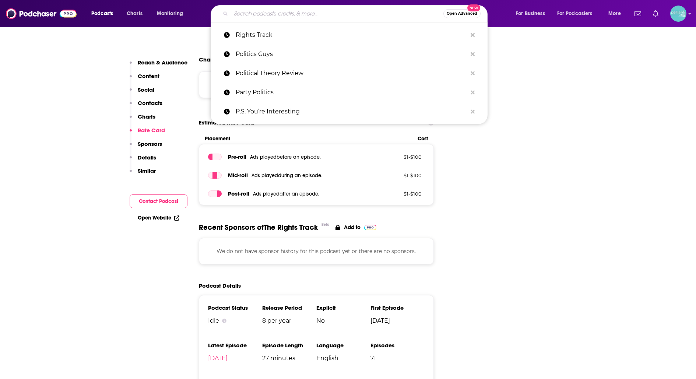
paste input "The Science of Politics"
type input "The Science of Politics"
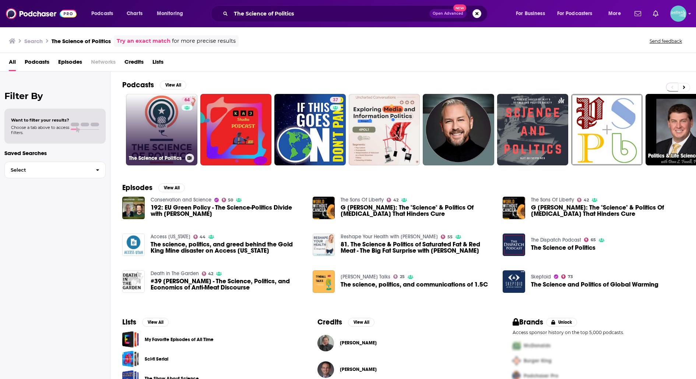
click at [154, 108] on link "64 The Science of Politics" at bounding box center [161, 129] width 71 height 71
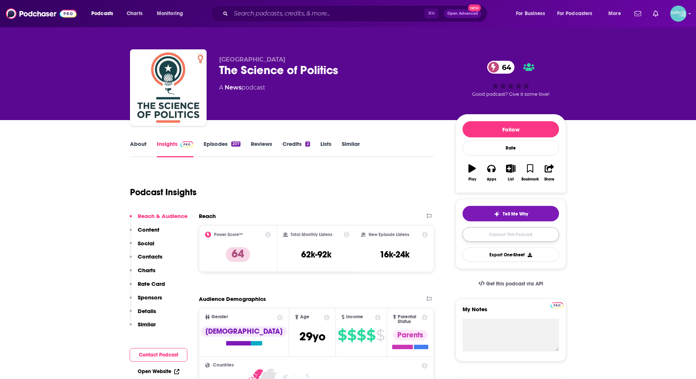
click at [479, 235] on link "Contact This Podcast" at bounding box center [510, 234] width 96 height 14
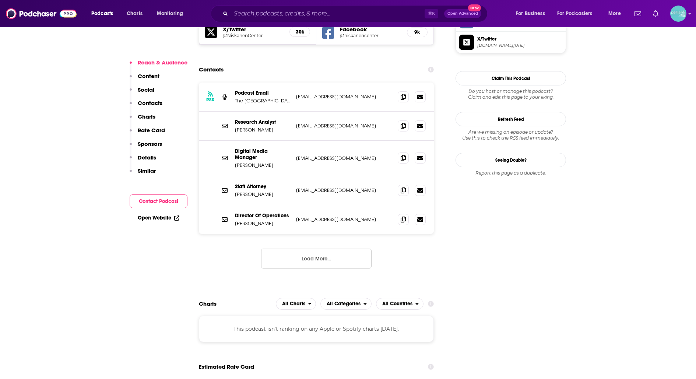
scroll to position [658, 0]
click at [400, 216] on icon at bounding box center [402, 219] width 5 height 6
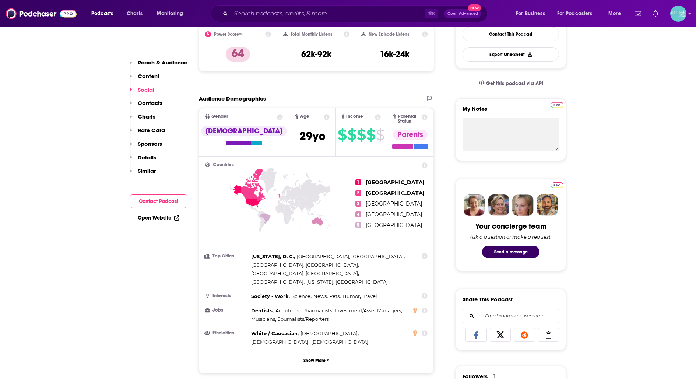
scroll to position [0, 0]
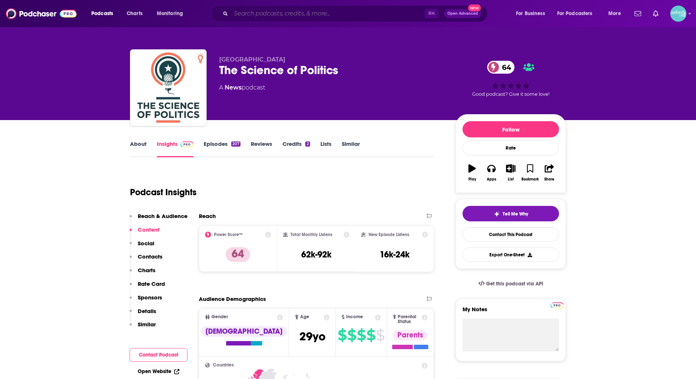
click at [328, 17] on input "Search podcasts, credits, & more..." at bounding box center [328, 14] width 194 height 12
paste input "Social Media and Politics"
type input "Social Media and Politics"
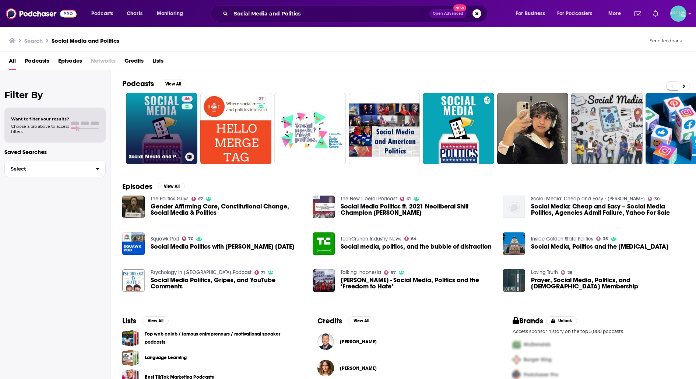
click at [153, 133] on link "46 Social Media and Politics" at bounding box center [161, 128] width 71 height 71
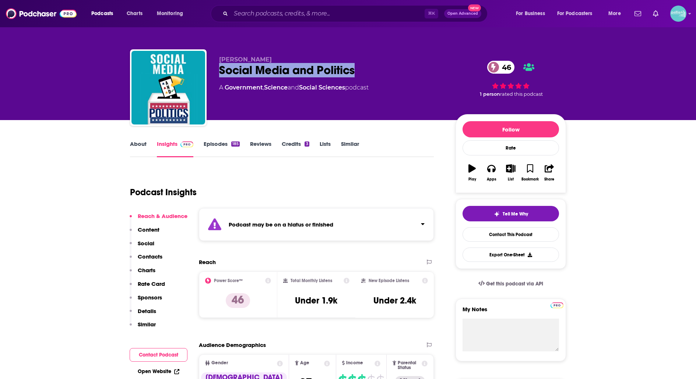
drag, startPoint x: 364, startPoint y: 69, endPoint x: 220, endPoint y: 74, distance: 144.4
click at [220, 73] on div "Social Media and Politics 46" at bounding box center [331, 70] width 225 height 14
copy h2 "Social Media and Politics"
click at [489, 232] on link "Contact This Podcast" at bounding box center [510, 234] width 96 height 14
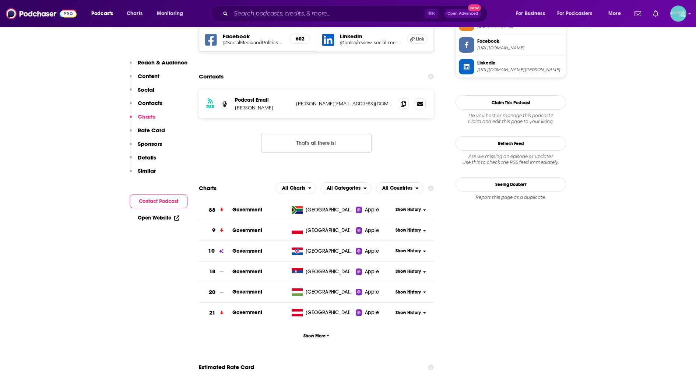
scroll to position [695, 0]
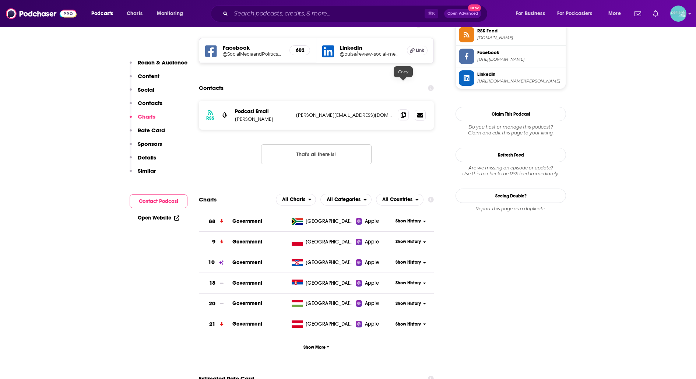
click at [398, 109] on span at bounding box center [402, 114] width 11 height 11
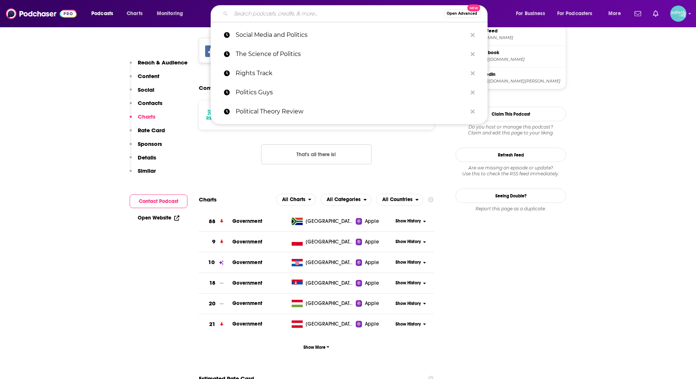
click at [363, 16] on input "Search podcasts, credits, & more..." at bounding box center [337, 14] width 212 height 12
paste input "Ufahamu Africa"
type input "Ufahamu Africa"
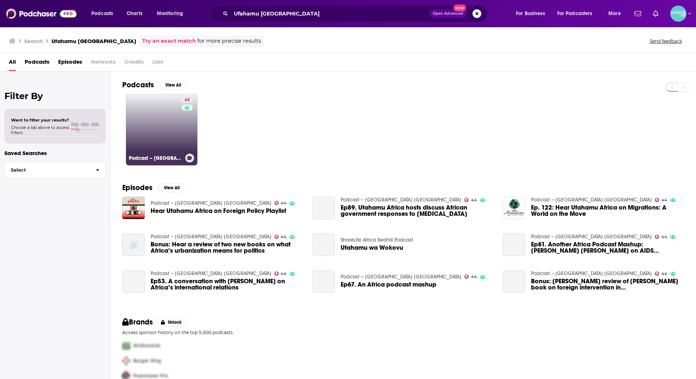
click at [155, 117] on link "44 Podcast – Ufahamu Africa" at bounding box center [161, 129] width 71 height 71
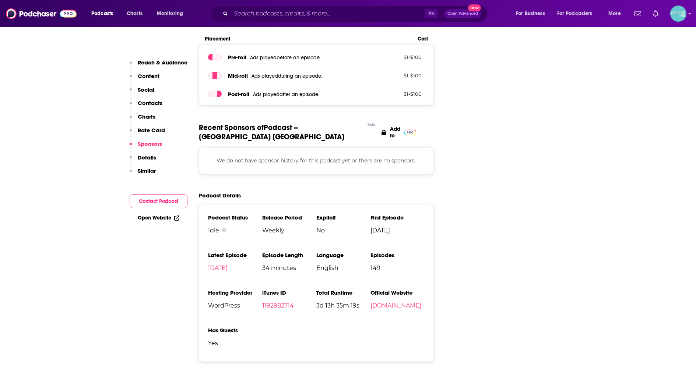
scroll to position [985, 0]
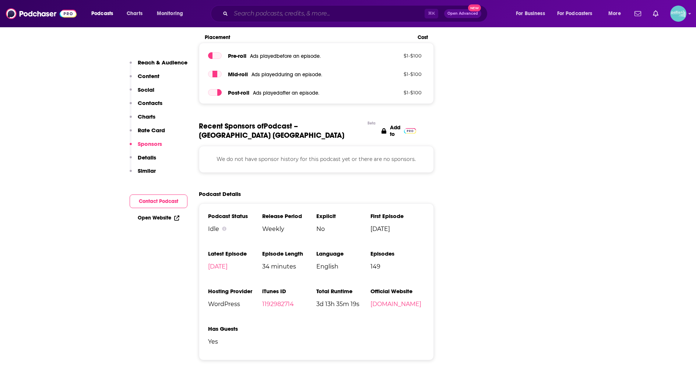
click at [274, 11] on input "Search podcasts, credits, & more..." at bounding box center [328, 14] width 194 height 12
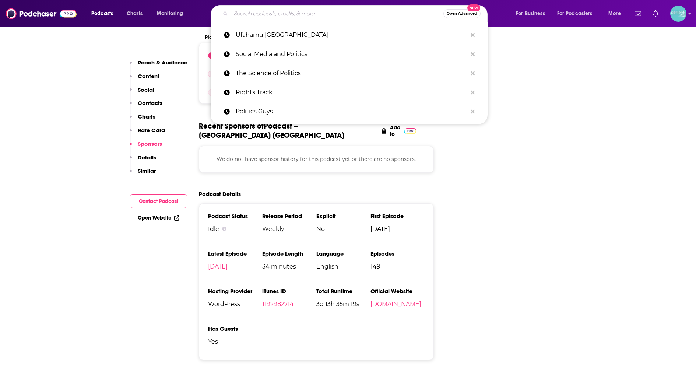
paste input "Understanding Latin American Politics"
type input "Understanding Latin American Politics"
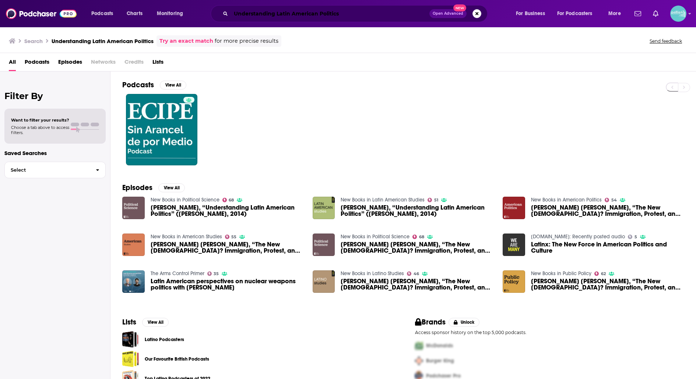
click at [335, 11] on input "Understanding Latin American Politics" at bounding box center [330, 14] width 198 height 12
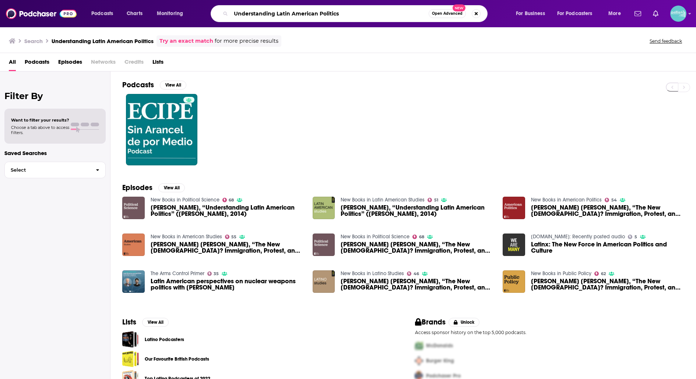
paste input "War on the Rock"
type input "War on the Rocks"
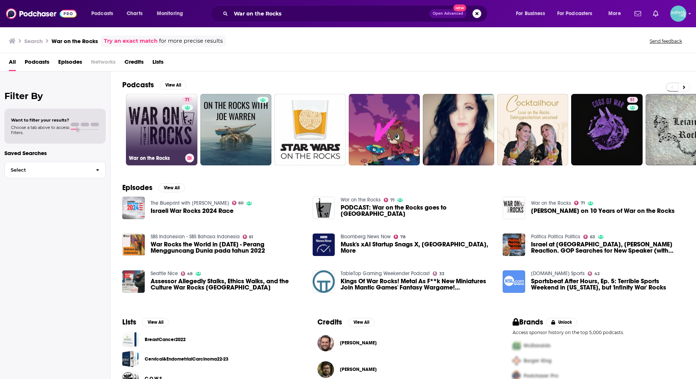
click at [162, 140] on link "71 War on the Rocks" at bounding box center [161, 129] width 71 height 71
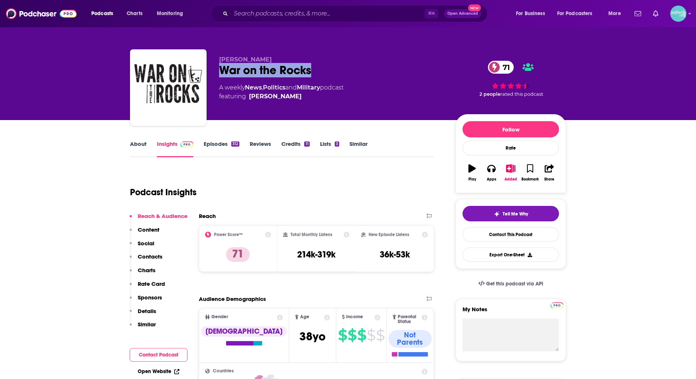
drag, startPoint x: 320, startPoint y: 73, endPoint x: 221, endPoint y: 72, distance: 99.4
click at [221, 72] on div "War on the Rocks 71" at bounding box center [331, 70] width 225 height 14
copy h2 "War on the Rocks"
click at [529, 236] on link "Contact This Podcast" at bounding box center [510, 234] width 96 height 14
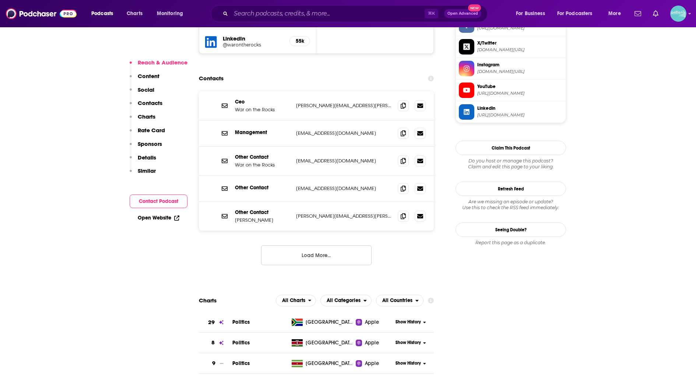
scroll to position [714, 0]
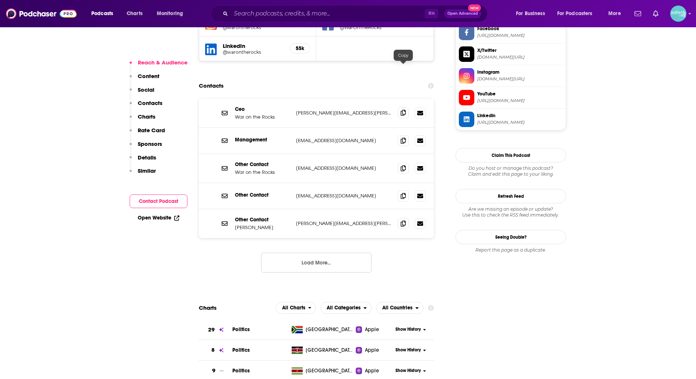
click at [403, 110] on icon at bounding box center [402, 113] width 5 height 6
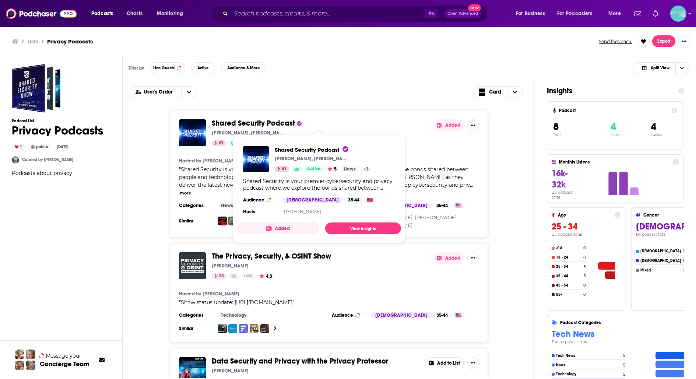
click at [270, 119] on span "Shared Security Podcast" at bounding box center [253, 123] width 83 height 9
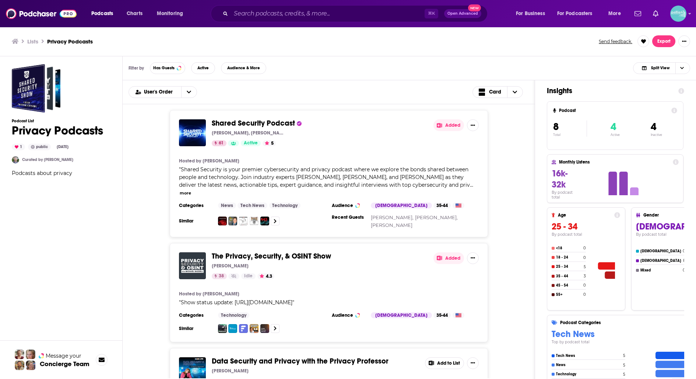
click at [280, 251] on span "The Privacy, Security, & OSINT Show" at bounding box center [271, 255] width 119 height 9
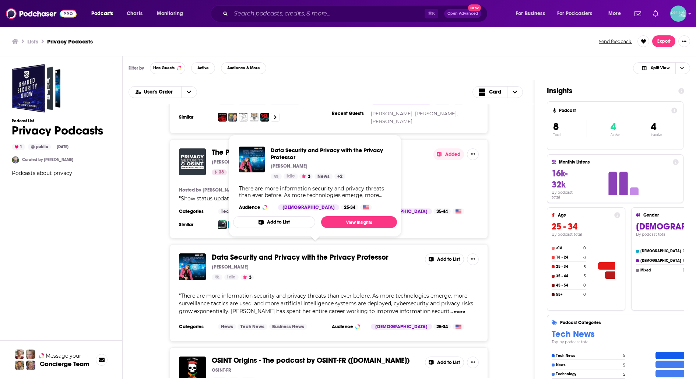
click at [279, 252] on span "Data Security and Privacy with the Privacy Professor" at bounding box center [300, 256] width 177 height 9
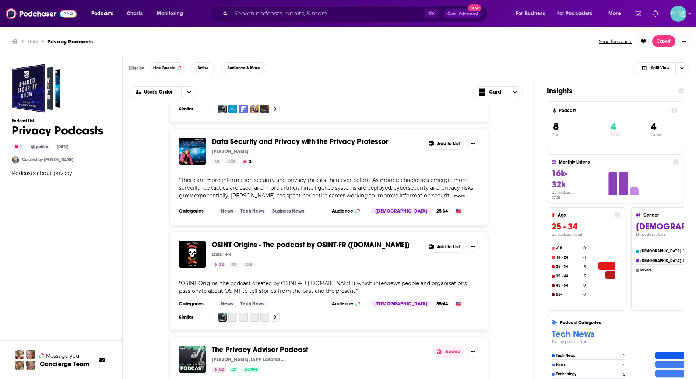
scroll to position [236, 0]
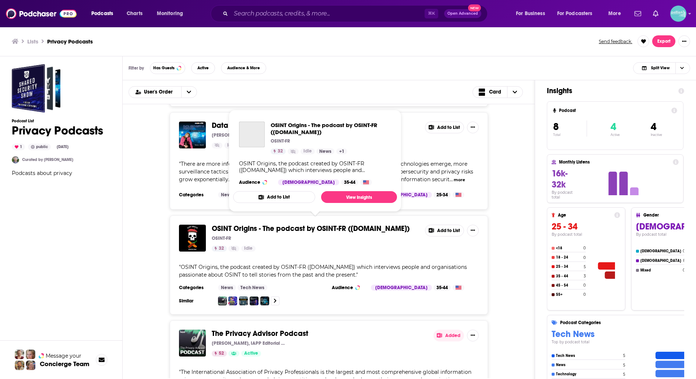
click at [280, 224] on span "OSINT Origins - The podcast by OSINT-FR (osintfr.com)" at bounding box center [311, 228] width 198 height 9
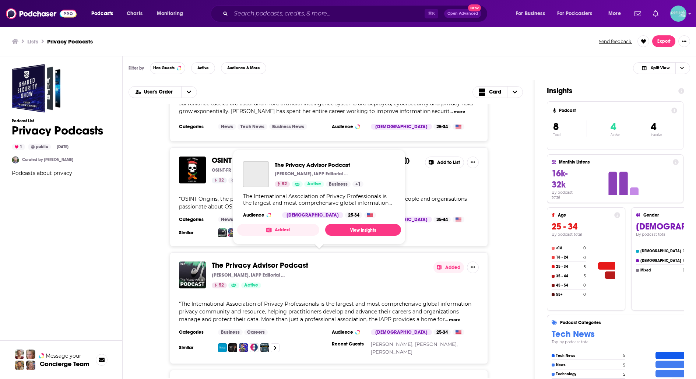
click at [287, 261] on span "The Privacy Advisor Podcast" at bounding box center [260, 265] width 96 height 9
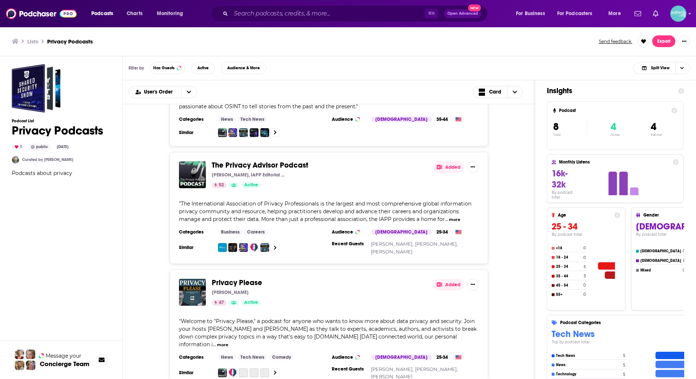
scroll to position [426, 0]
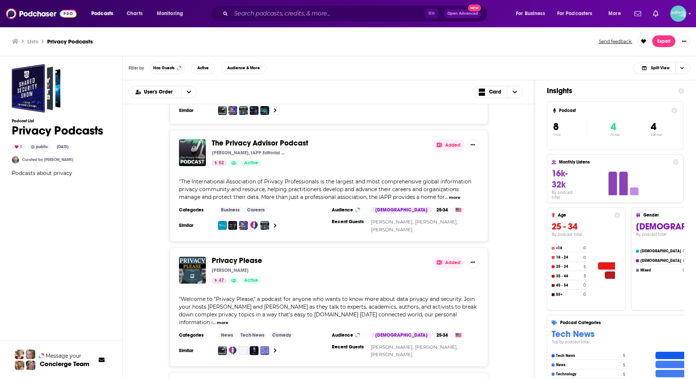
click at [248, 256] on span "Privacy Please" at bounding box center [237, 260] width 50 height 9
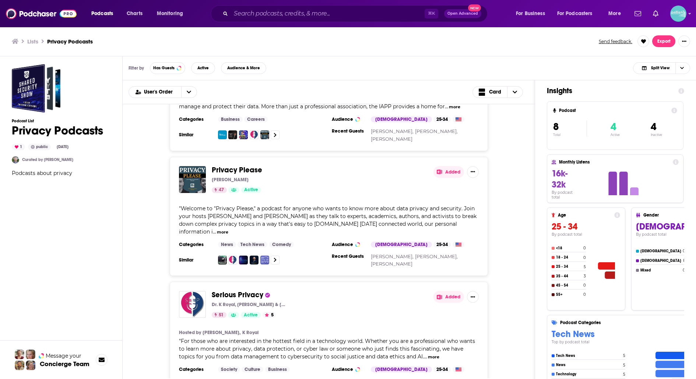
scroll to position [528, 0]
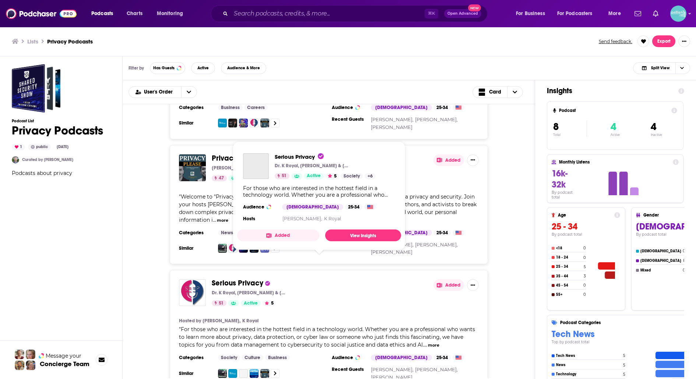
click at [245, 278] on span "Serious Privacy" at bounding box center [238, 282] width 52 height 9
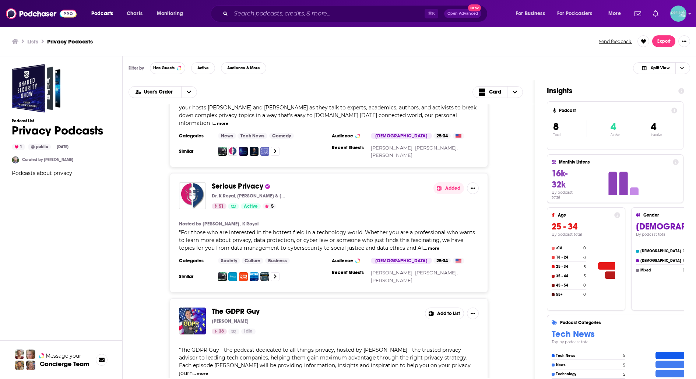
scroll to position [634, 0]
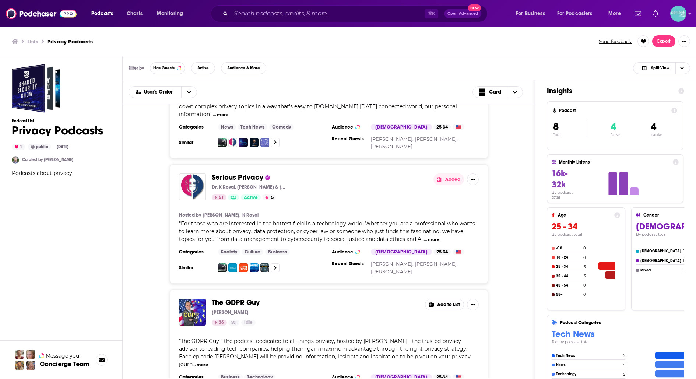
click at [242, 298] on span "The GDPR Guy" at bounding box center [236, 302] width 48 height 9
click at [251, 298] on span "The GDPR Guy" at bounding box center [236, 302] width 48 height 9
click at [245, 173] on span "Serious Privacy" at bounding box center [238, 177] width 52 height 9
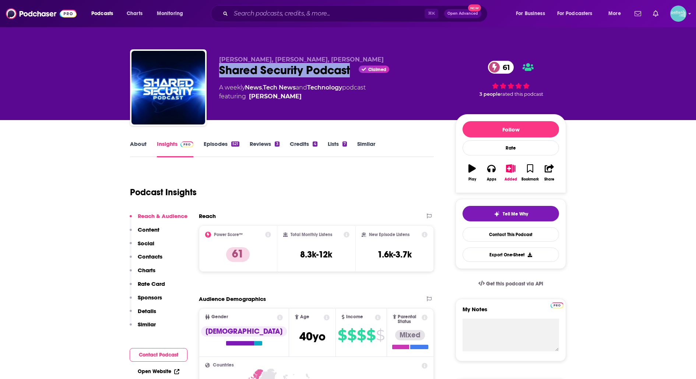
drag, startPoint x: 350, startPoint y: 73, endPoint x: 222, endPoint y: 68, distance: 128.9
click at [222, 68] on div "Shared Security Podcast Claimed 61" at bounding box center [331, 70] width 225 height 14
copy h2 "Shared Security Podcast"
click at [487, 229] on link "Contact This Podcast" at bounding box center [510, 234] width 96 height 14
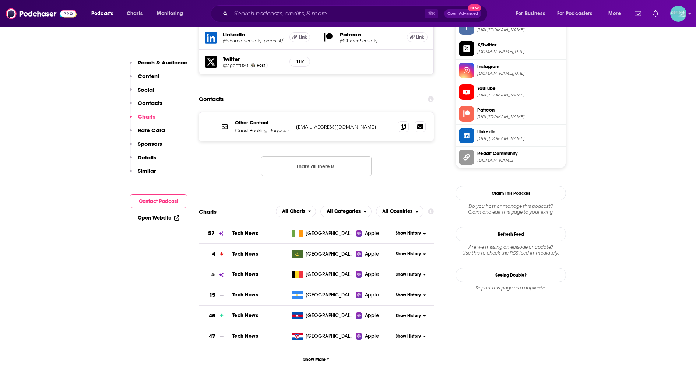
scroll to position [714, 0]
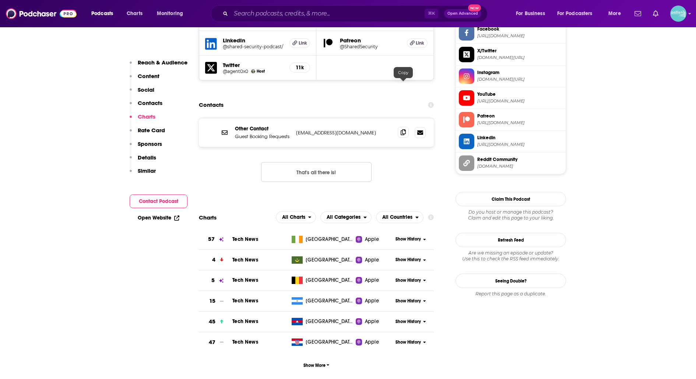
click at [401, 129] on icon at bounding box center [402, 132] width 5 height 6
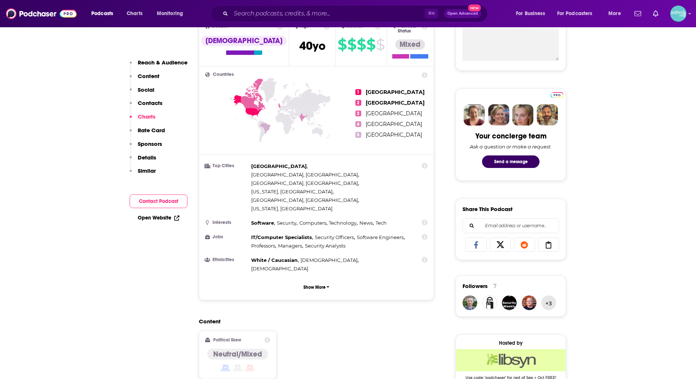
scroll to position [0, 0]
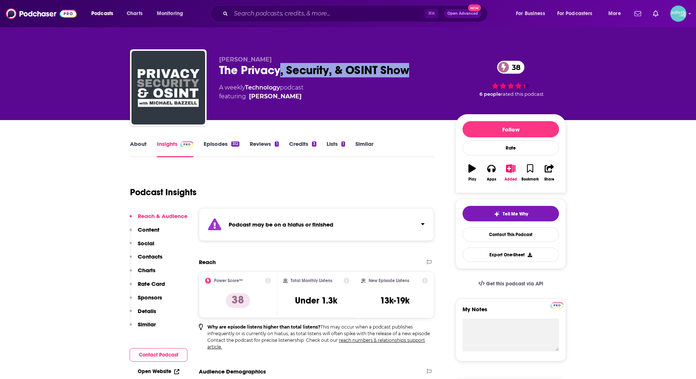
drag, startPoint x: 415, startPoint y: 68, endPoint x: 278, endPoint y: 66, distance: 136.9
click at [278, 66] on div "The Privacy, Security, & OSINT Show 38" at bounding box center [331, 70] width 225 height 14
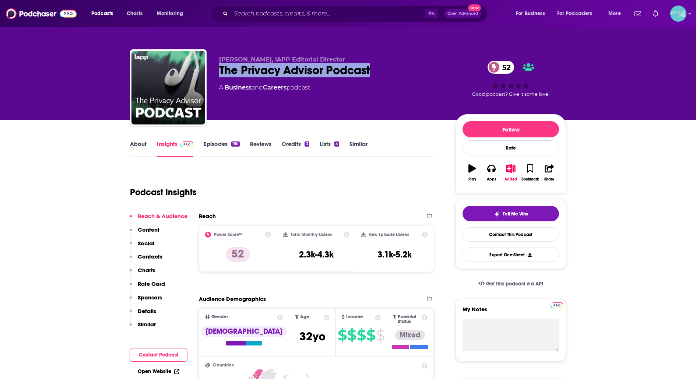
drag, startPoint x: 382, startPoint y: 73, endPoint x: 218, endPoint y: 73, distance: 163.8
click at [218, 73] on div "Jedidiah Bracy, IAPP Editorial Director The Privacy Advisor Podcast 52 A Busine…" at bounding box center [348, 88] width 436 height 79
copy h2 "The Privacy Advisor Podcast"
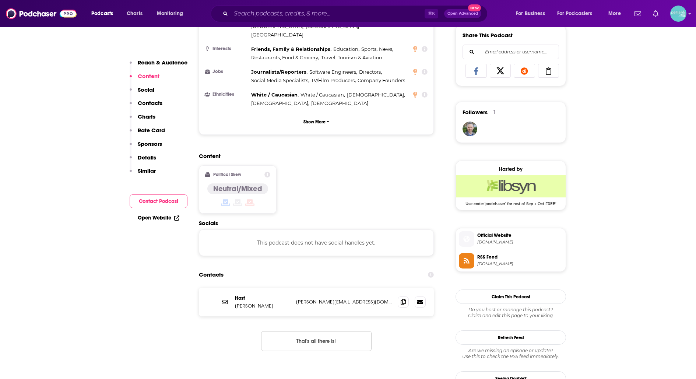
scroll to position [464, 0]
click at [404, 298] on icon at bounding box center [402, 301] width 5 height 6
drag, startPoint x: 234, startPoint y: 269, endPoint x: 255, endPoint y: 267, distance: 21.0
click at [255, 287] on div "Host Jedidiah Bracy jed@iapp.org jed@iapp.org" at bounding box center [316, 301] width 235 height 29
copy p "Jedidiah"
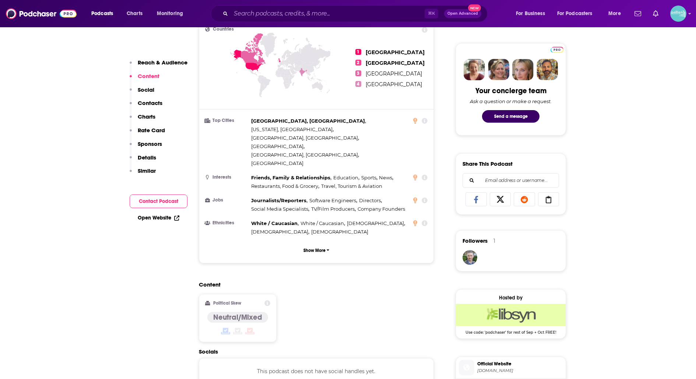
scroll to position [0, 0]
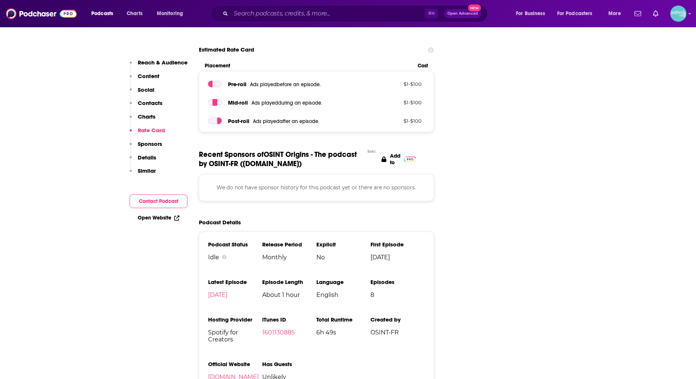
scroll to position [893, 0]
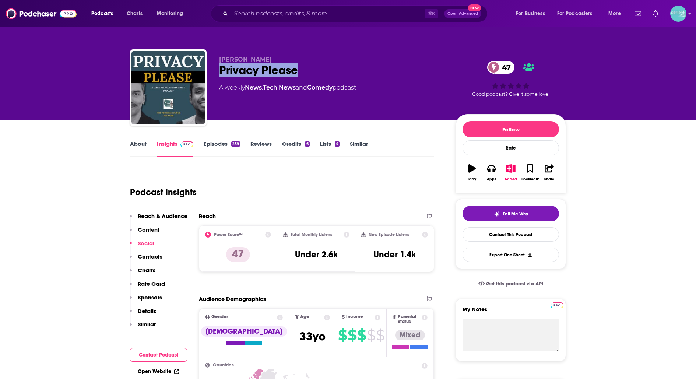
drag, startPoint x: 300, startPoint y: 68, endPoint x: 220, endPoint y: 69, distance: 79.9
click at [220, 68] on div "Privacy Please 47" at bounding box center [331, 70] width 225 height 14
copy h2 "Privacy Please"
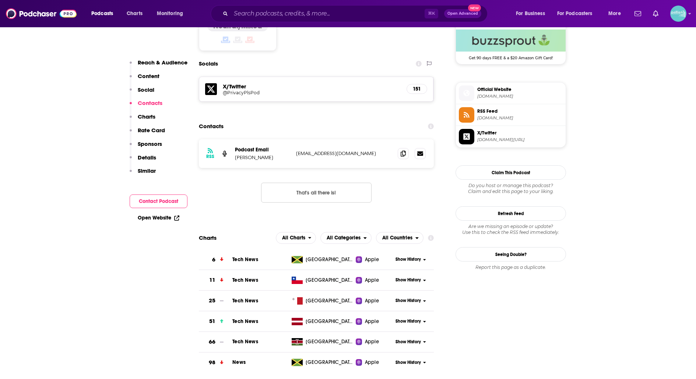
scroll to position [613, 0]
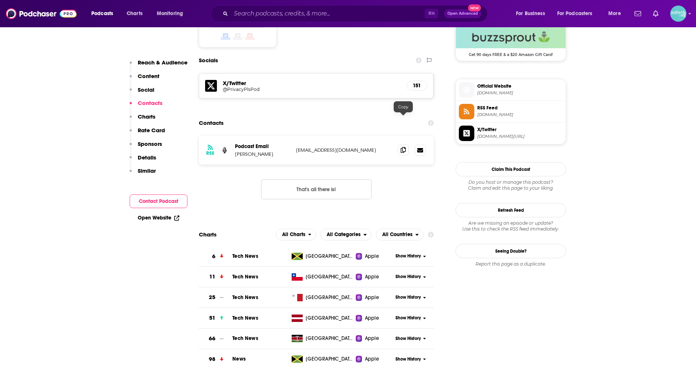
click at [400, 147] on icon at bounding box center [402, 150] width 5 height 6
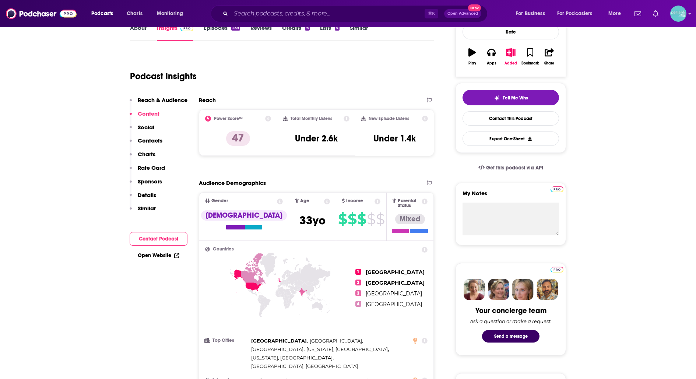
scroll to position [0, 0]
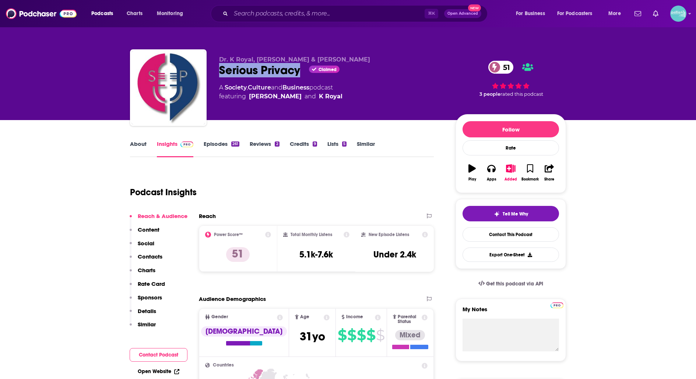
drag, startPoint x: 303, startPoint y: 71, endPoint x: 221, endPoint y: 73, distance: 81.7
click at [222, 73] on div "Serious Privacy Claimed 51" at bounding box center [331, 70] width 225 height 14
copy h2 "Serious Privacy"
click at [466, 233] on link "Contact This Podcast" at bounding box center [510, 234] width 96 height 14
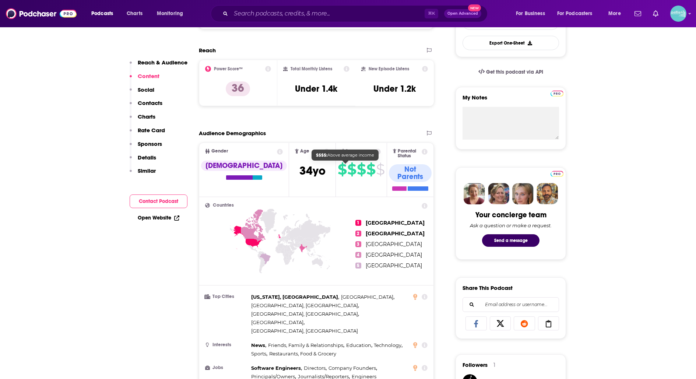
scroll to position [185, 0]
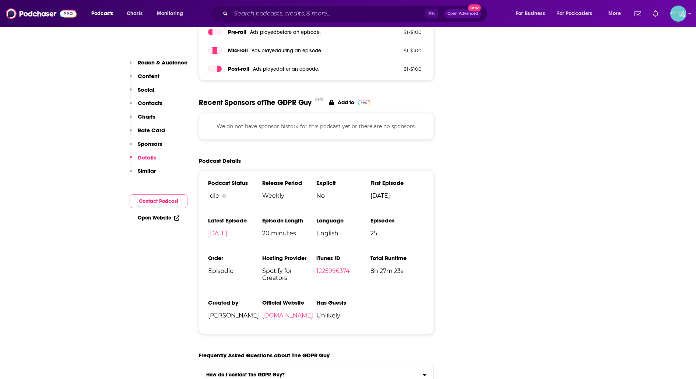
scroll to position [1071, 0]
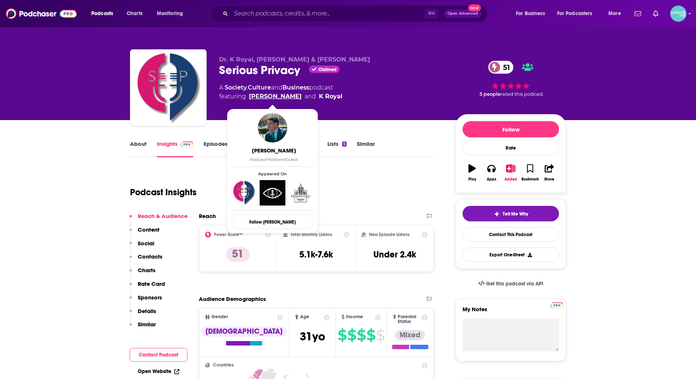
click at [283, 98] on link "[PERSON_NAME]" at bounding box center [275, 96] width 53 height 9
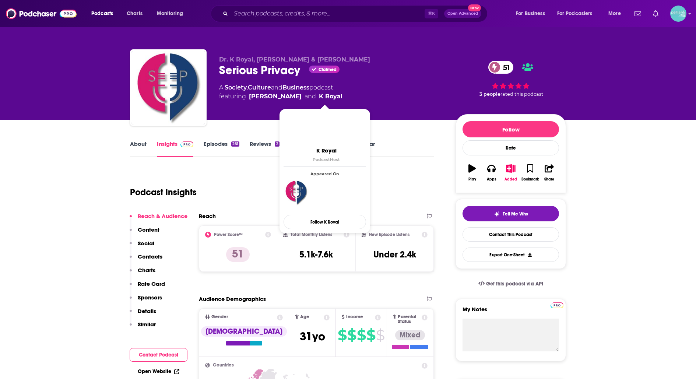
click at [321, 97] on link "K Royal" at bounding box center [331, 96] width 24 height 9
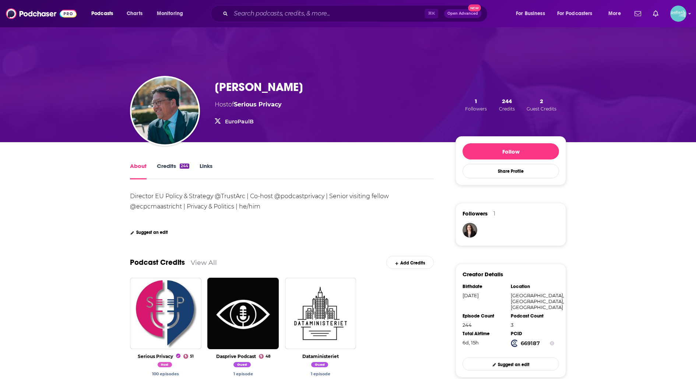
click at [242, 120] on link "EuroPaulB" at bounding box center [239, 121] width 29 height 7
